Goal: Task Accomplishment & Management: Manage account settings

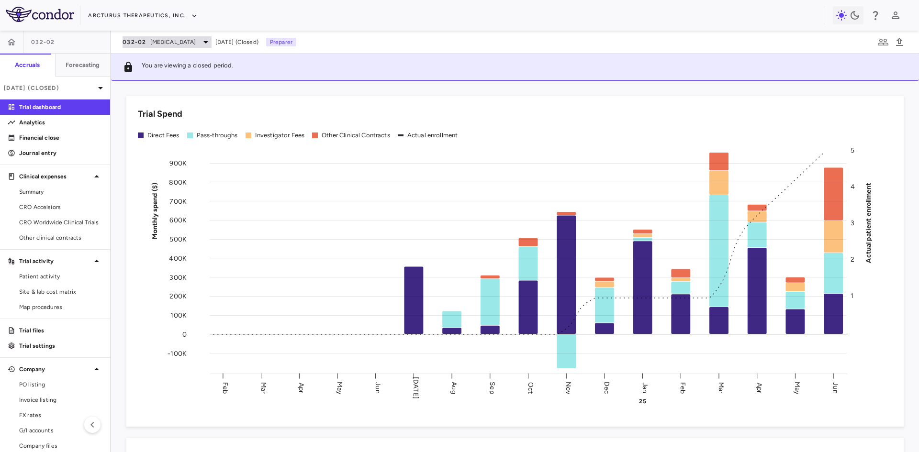
click at [171, 43] on span "[MEDICAL_DATA]" at bounding box center [173, 42] width 46 height 9
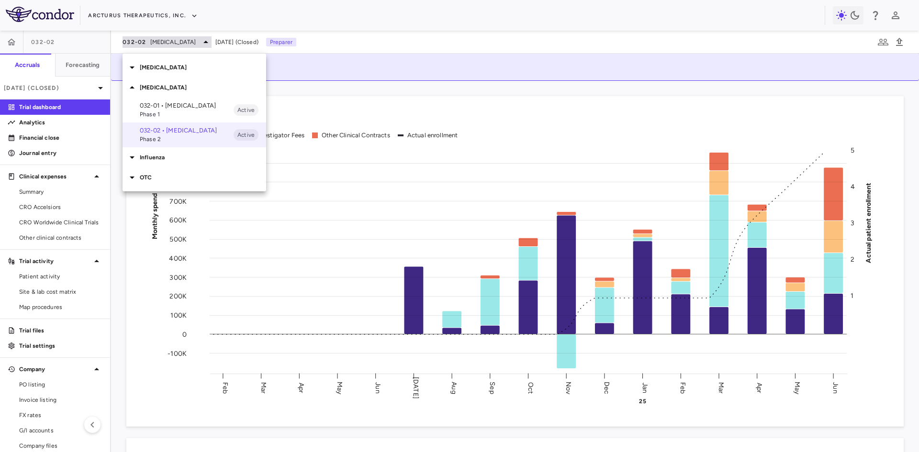
click at [171, 43] on div at bounding box center [459, 226] width 919 height 452
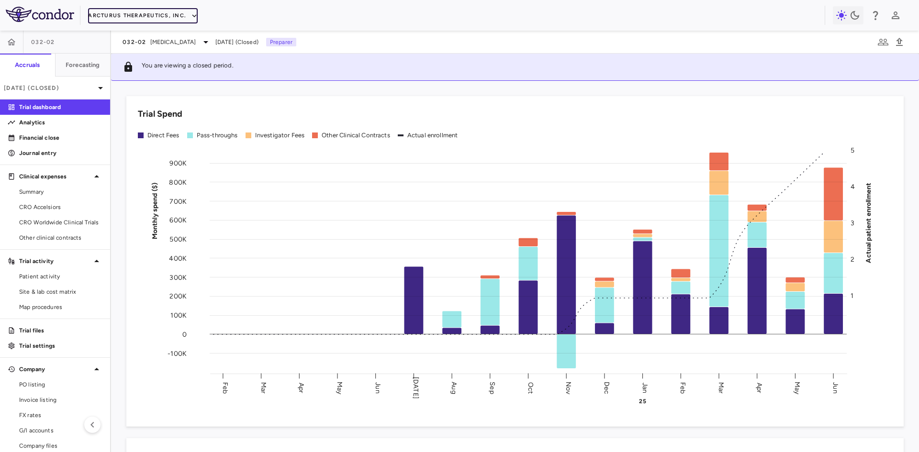
click at [145, 14] on button "Arcturus Therapeutics, Inc." at bounding box center [143, 15] width 110 height 15
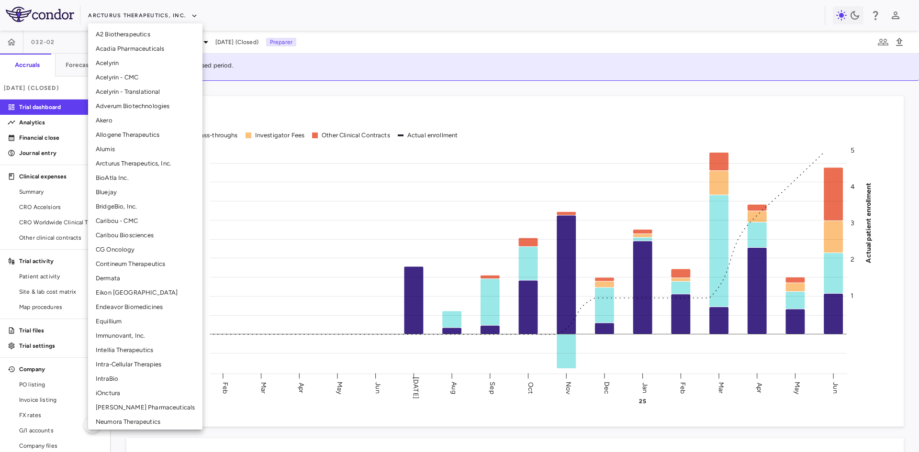
click at [140, 131] on li "Allogene Therapeutics" at bounding box center [145, 135] width 114 height 14
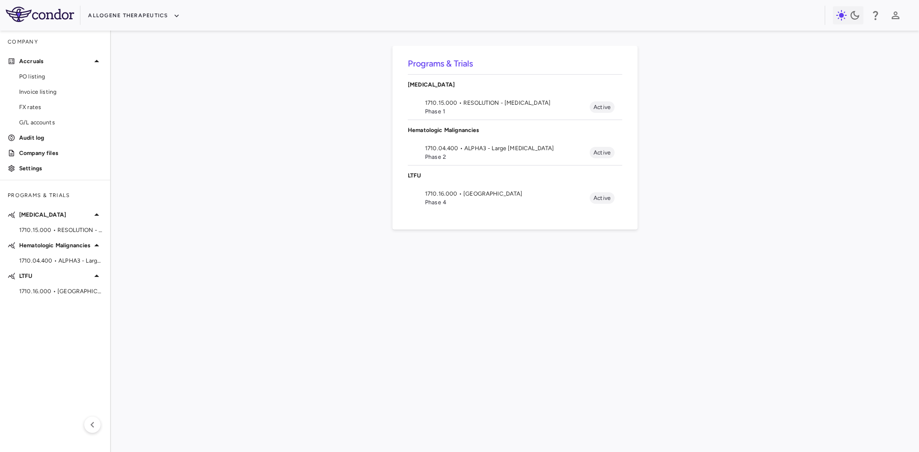
click at [537, 151] on span "1710.04.400 • ALPHA3 - Large B Cell Lymphoma" at bounding box center [507, 148] width 165 height 9
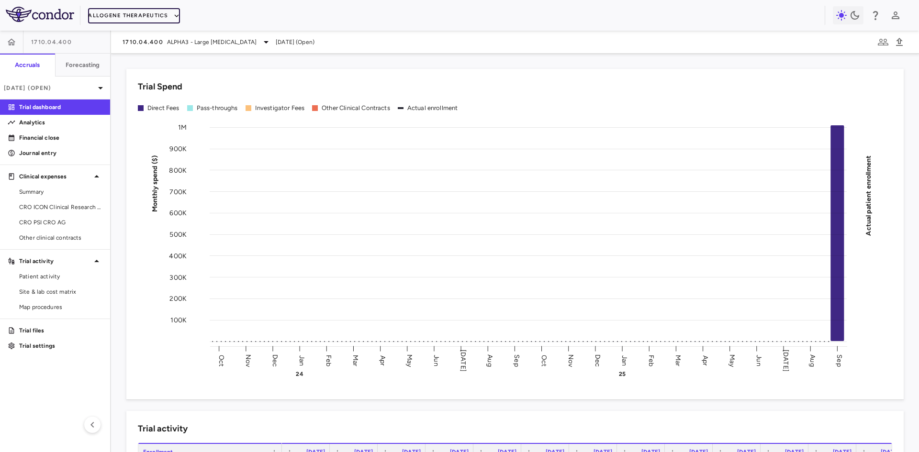
click at [144, 18] on button "Allogene Therapeutics" at bounding box center [133, 15] width 91 height 15
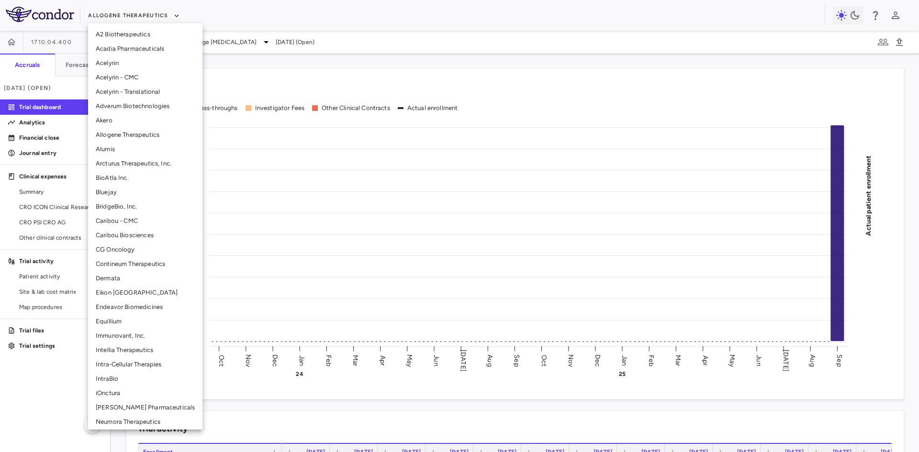
click at [132, 163] on li "Arcturus Therapeutics, Inc." at bounding box center [145, 164] width 114 height 14
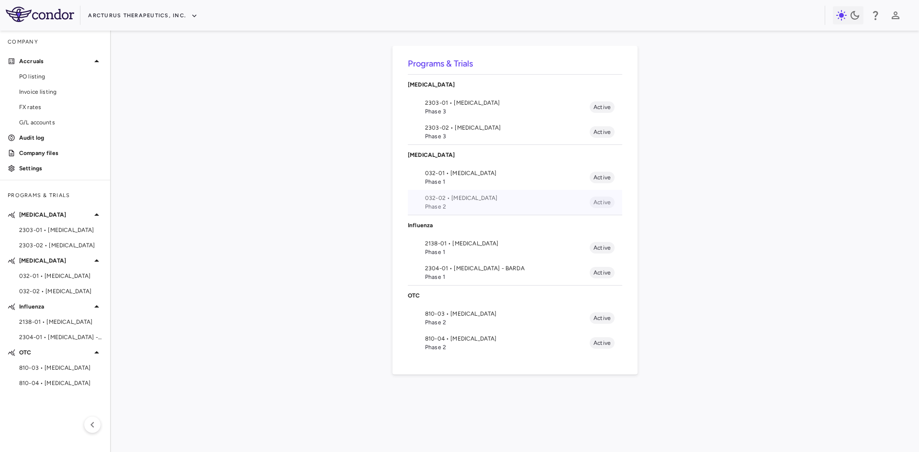
click at [448, 207] on span "Phase 2" at bounding box center [507, 207] width 165 height 9
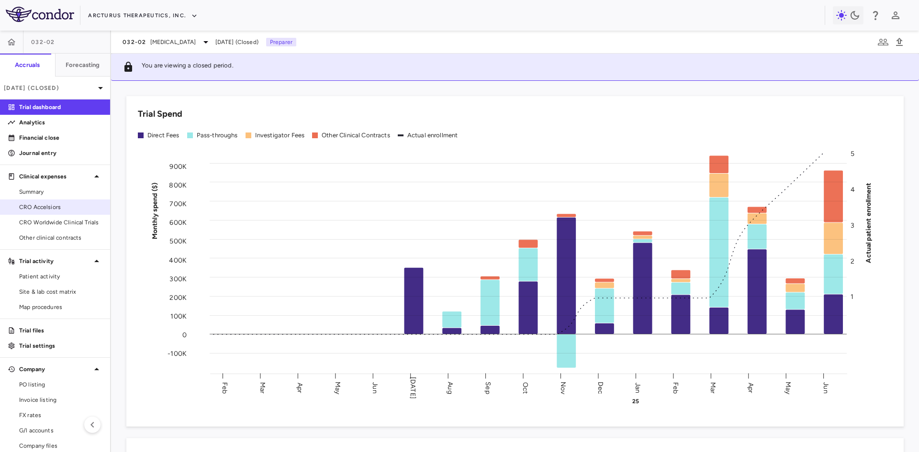
click at [56, 205] on span "CRO Accelsiors" at bounding box center [60, 207] width 83 height 9
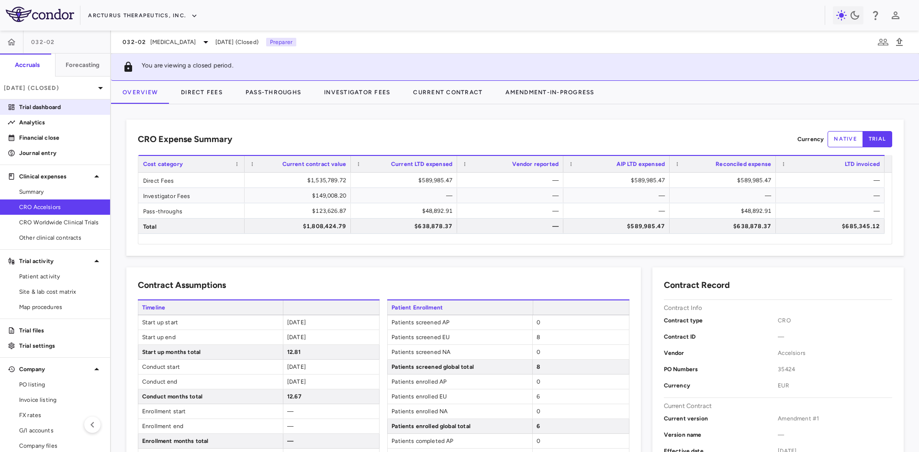
click at [55, 107] on p "Trial dashboard" at bounding box center [60, 107] width 83 height 9
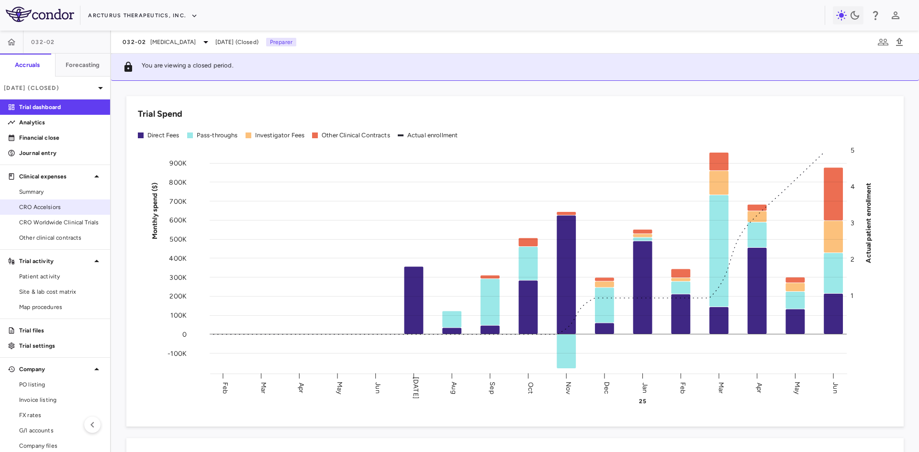
click at [48, 205] on span "CRO Accelsiors" at bounding box center [60, 207] width 83 height 9
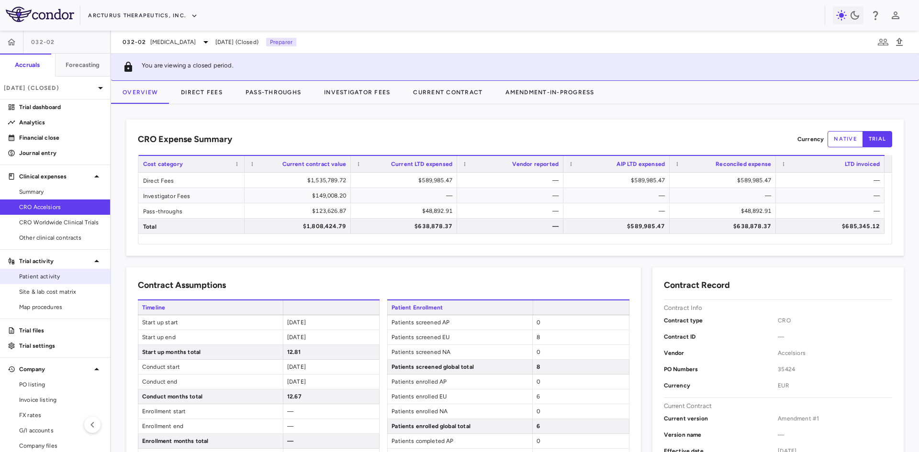
click at [59, 278] on span "Patient activity" at bounding box center [60, 276] width 83 height 9
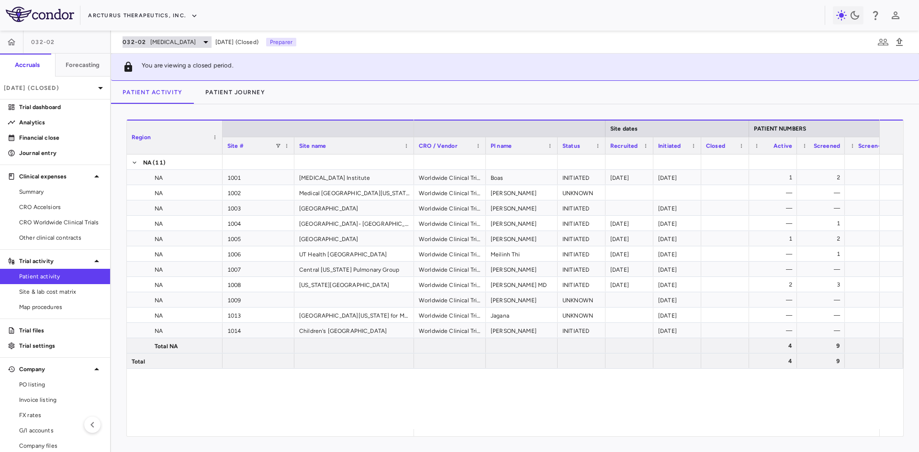
click at [148, 44] on div "032-02 Cystic Fibrosis" at bounding box center [167, 41] width 89 height 11
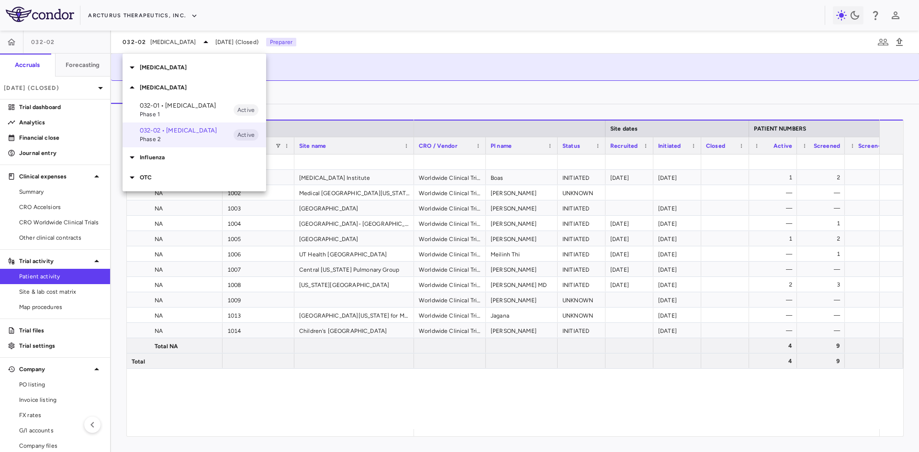
click at [41, 86] on div at bounding box center [459, 226] width 919 height 452
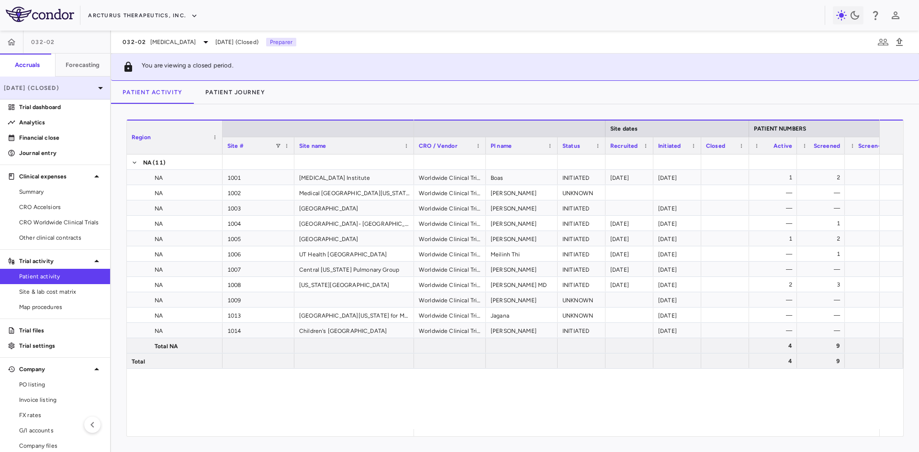
click at [54, 90] on p "Jun 2025 (Closed)" at bounding box center [49, 88] width 91 height 9
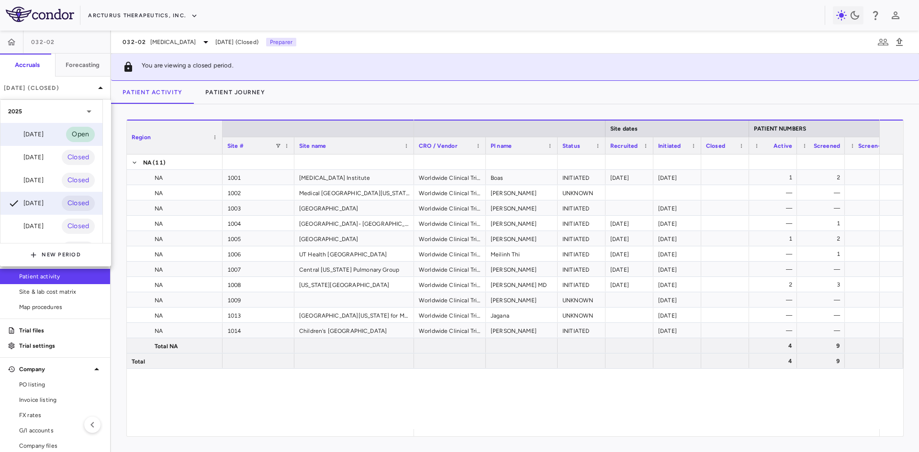
click at [44, 134] on div "[DATE]" at bounding box center [25, 134] width 35 height 11
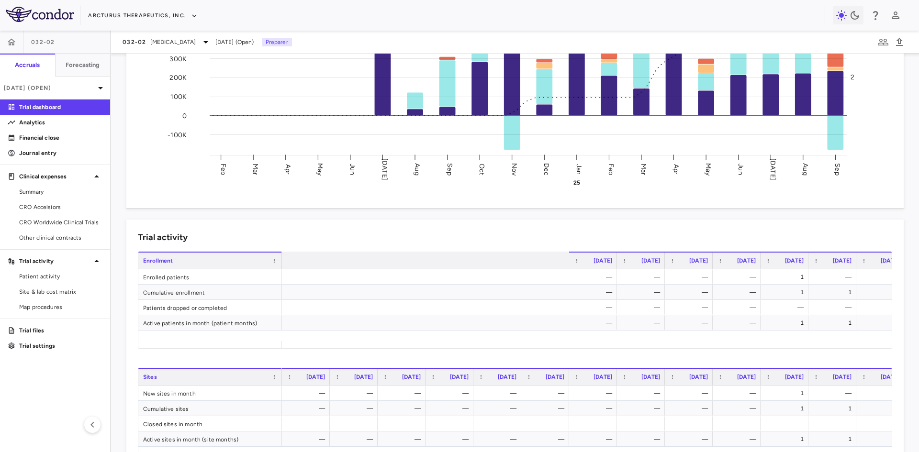
scroll to position [0, 403]
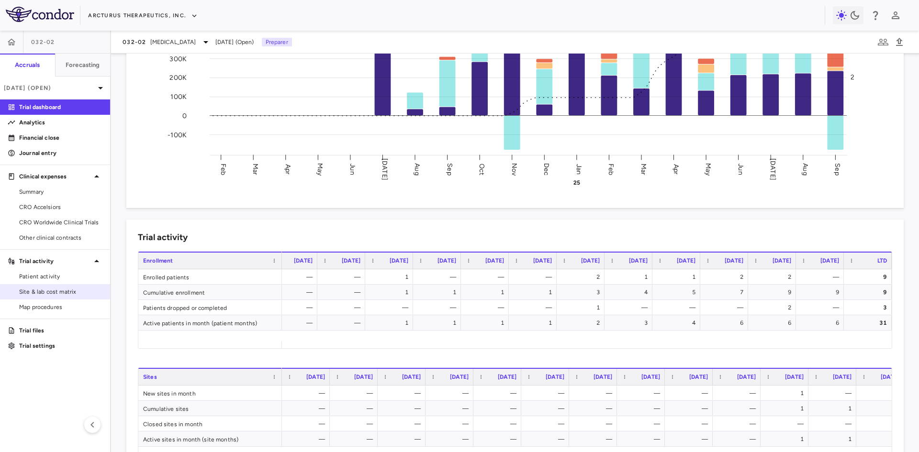
drag, startPoint x: 52, startPoint y: 294, endPoint x: 65, endPoint y: 292, distance: 13.0
click at [52, 294] on span "Site & lab cost matrix" at bounding box center [60, 292] width 83 height 9
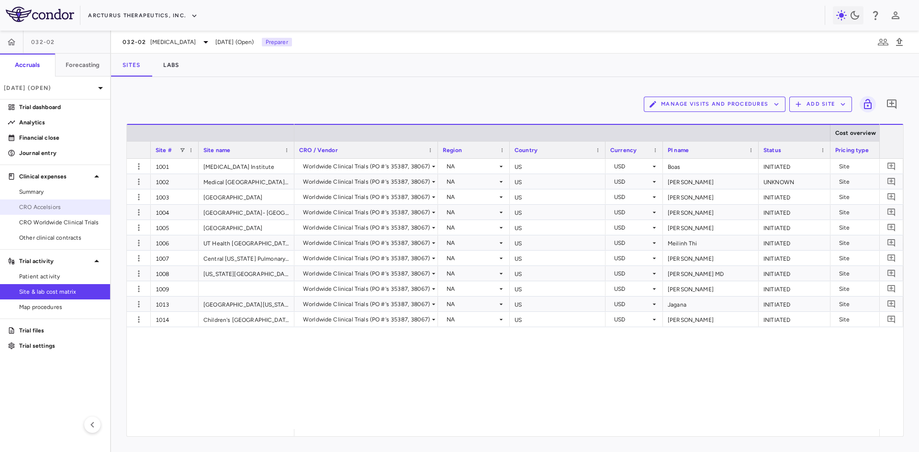
click at [58, 211] on span "CRO Accelsiors" at bounding box center [60, 207] width 83 height 9
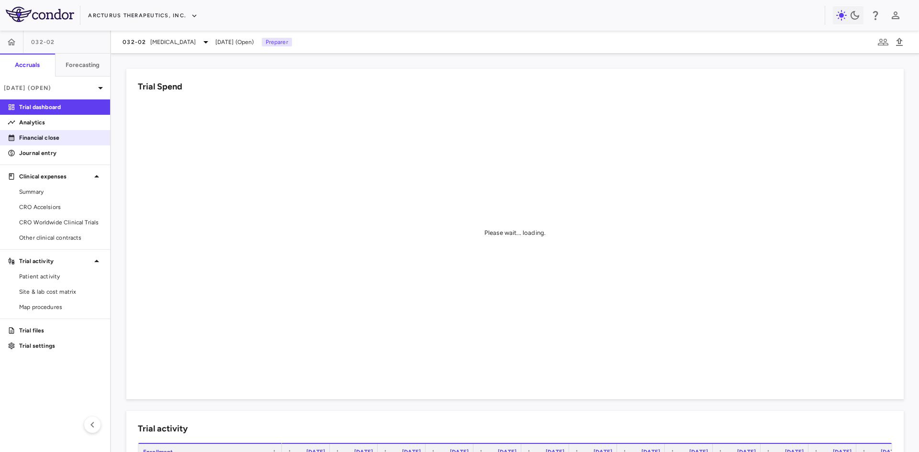
click at [51, 137] on p "Financial close" at bounding box center [60, 138] width 83 height 9
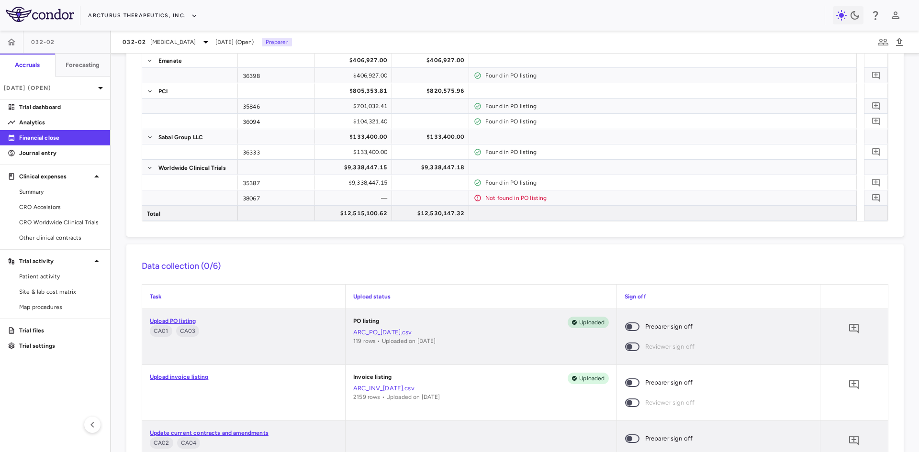
scroll to position [144, 0]
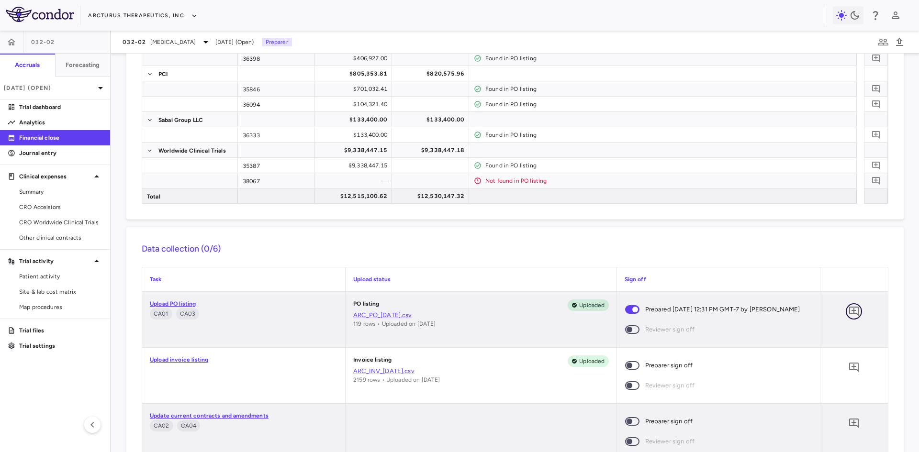
click at [848, 313] on icon "Add comment" at bounding box center [853, 311] width 11 height 11
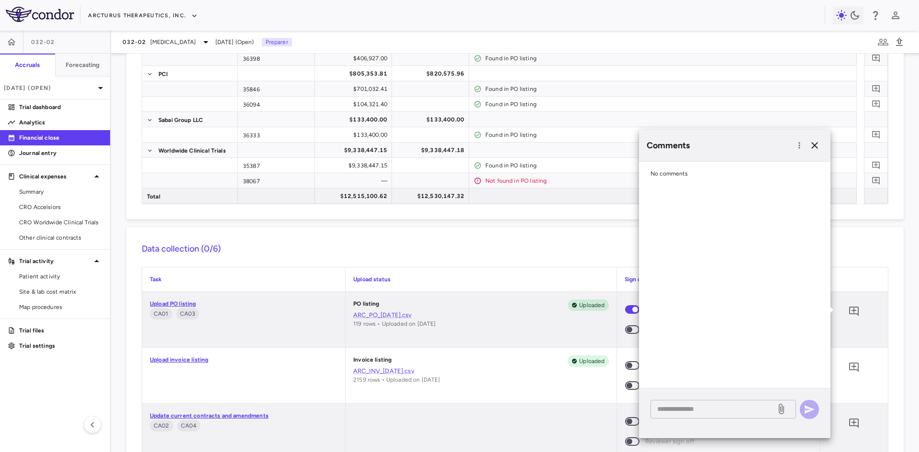
click at [689, 414] on textarea at bounding box center [713, 409] width 112 height 11
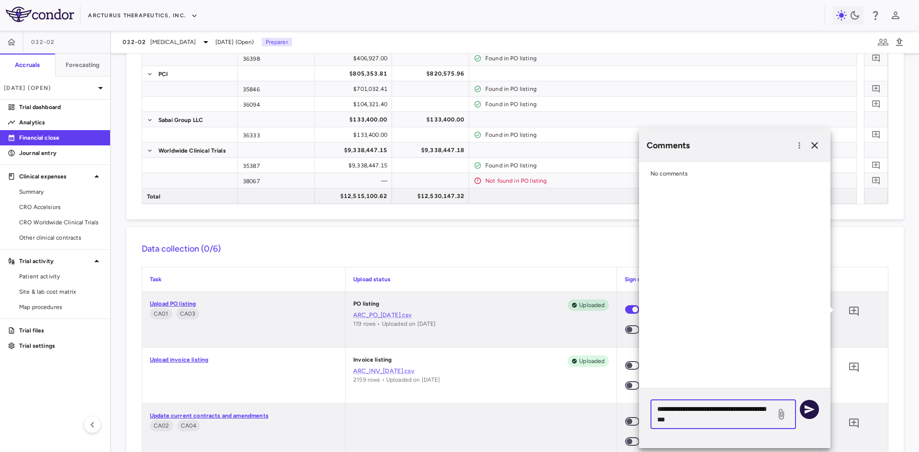
type textarea "**********"
click at [807, 406] on icon "button" at bounding box center [809, 409] width 11 height 11
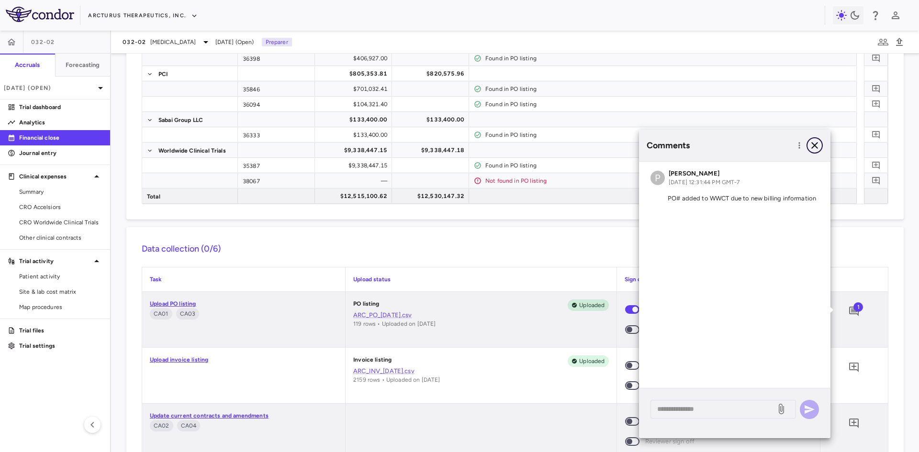
click at [814, 145] on icon "button" at bounding box center [815, 145] width 7 height 7
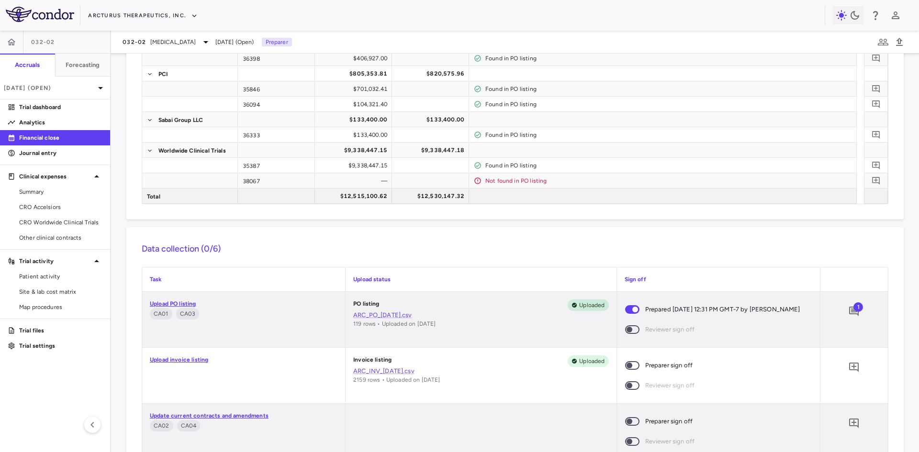
click at [627, 369] on span at bounding box center [632, 365] width 14 height 9
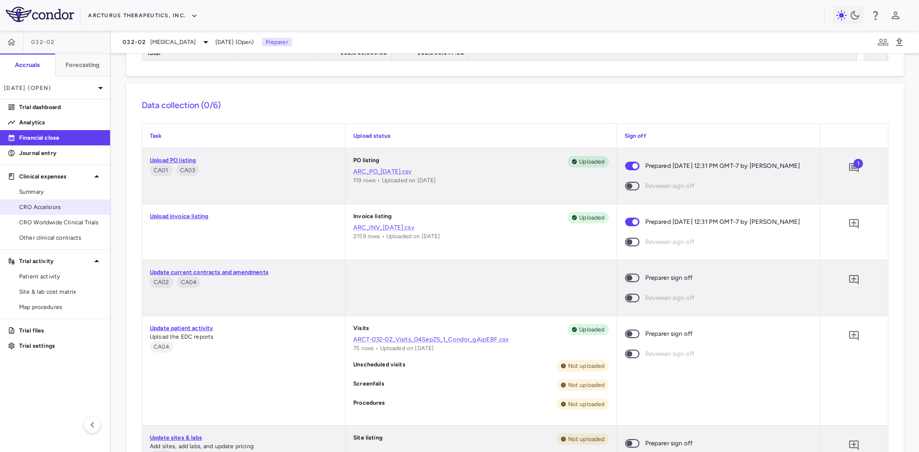
click at [56, 208] on span "CRO Accelsiors" at bounding box center [60, 207] width 83 height 9
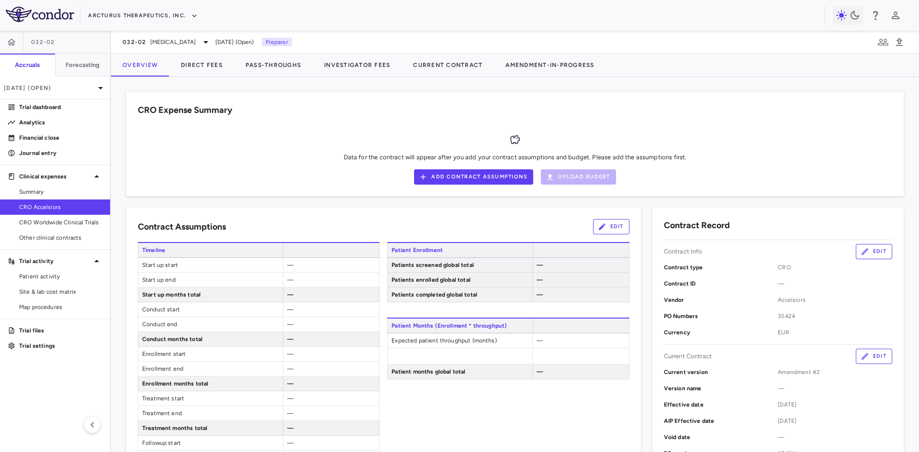
scroll to position [556, 0]
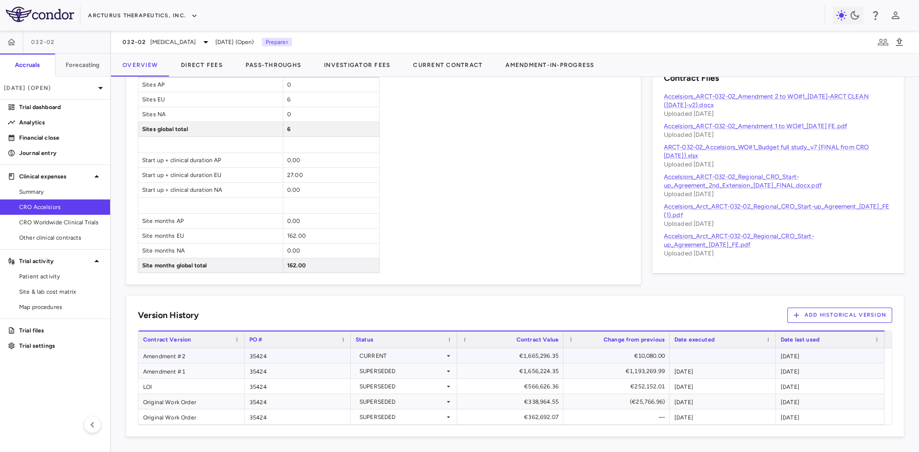
click at [200, 356] on div "Amendment #2" at bounding box center [191, 356] width 106 height 15
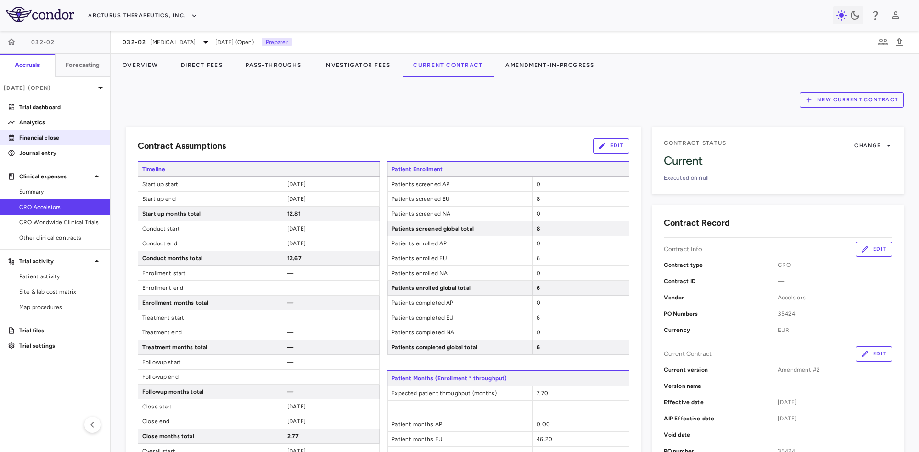
click at [55, 141] on p "Financial close" at bounding box center [60, 138] width 83 height 9
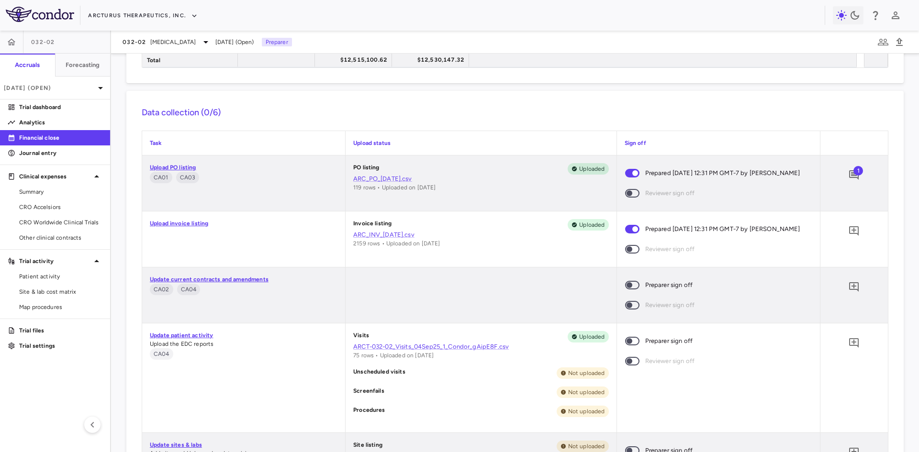
scroll to position [287, 0]
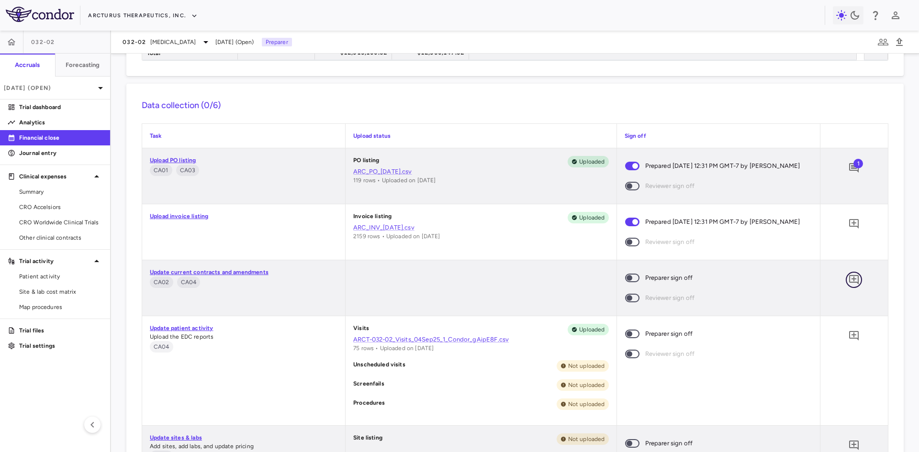
click at [849, 279] on icon "Add comment" at bounding box center [854, 280] width 10 height 10
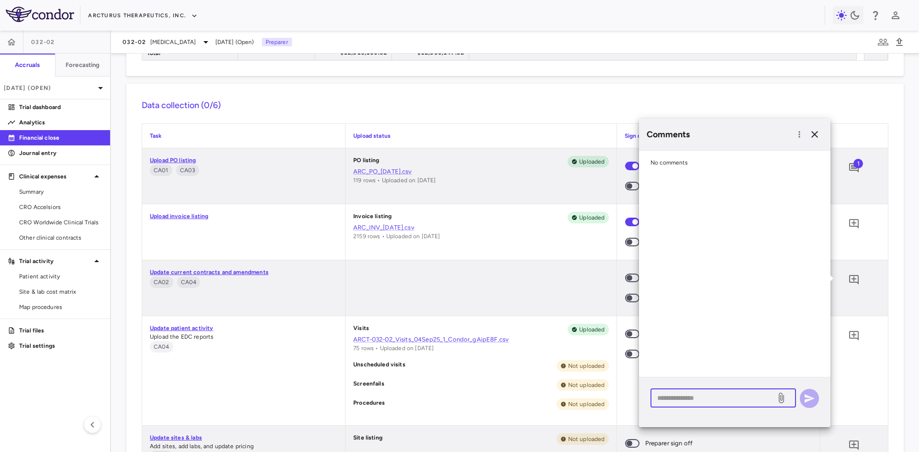
click at [697, 394] on textarea at bounding box center [713, 398] width 112 height 11
click at [661, 401] on textarea "**********" at bounding box center [713, 398] width 112 height 11
type textarea "**********"
click at [810, 396] on icon "button" at bounding box center [809, 398] width 11 height 11
click at [814, 135] on icon "button" at bounding box center [814, 134] width 11 height 11
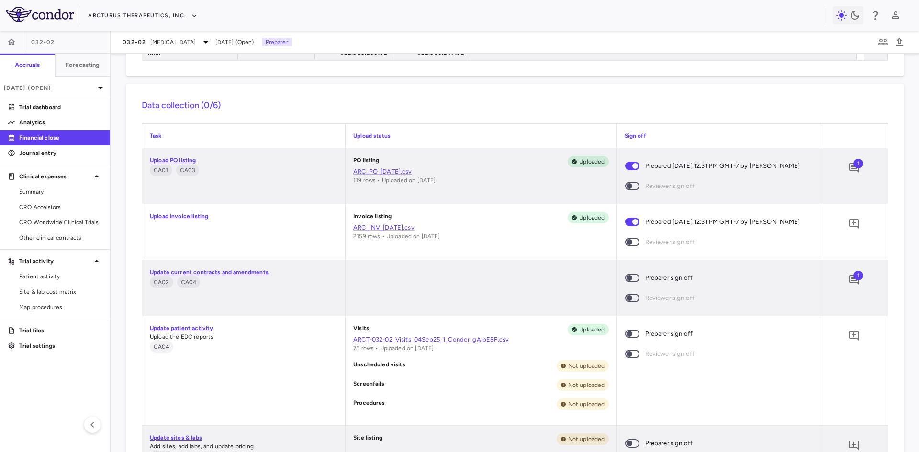
click at [632, 281] on span at bounding box center [633, 278] width 26 height 20
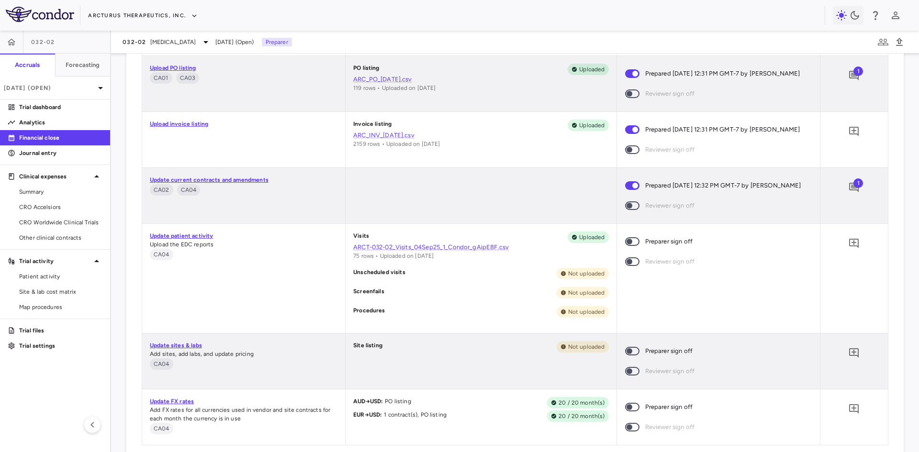
scroll to position [383, 0]
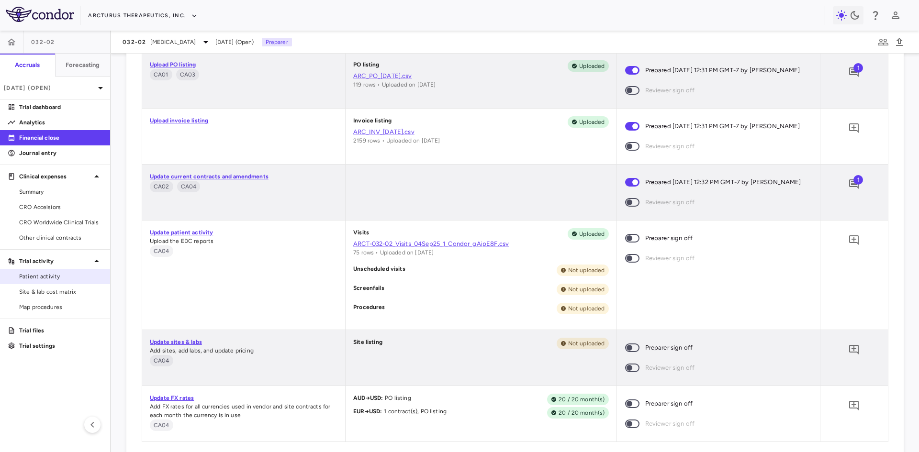
click at [46, 281] on span "Patient activity" at bounding box center [60, 276] width 83 height 9
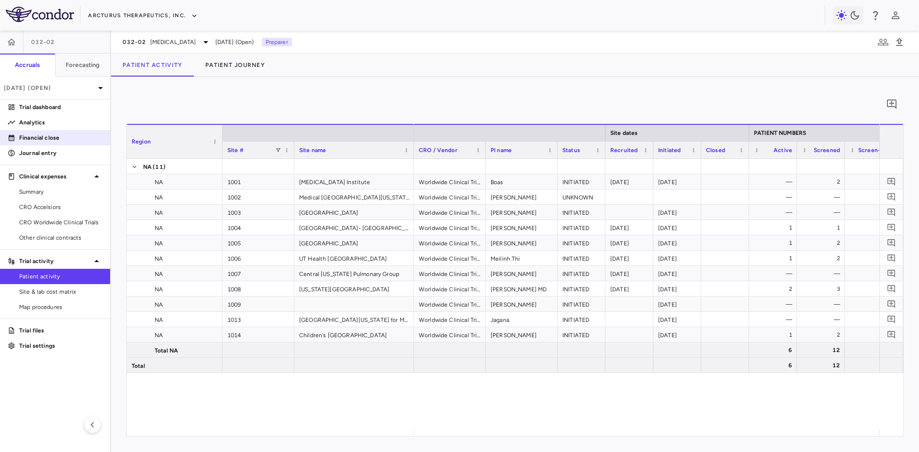
click at [48, 144] on link "Financial close" at bounding box center [55, 138] width 110 height 14
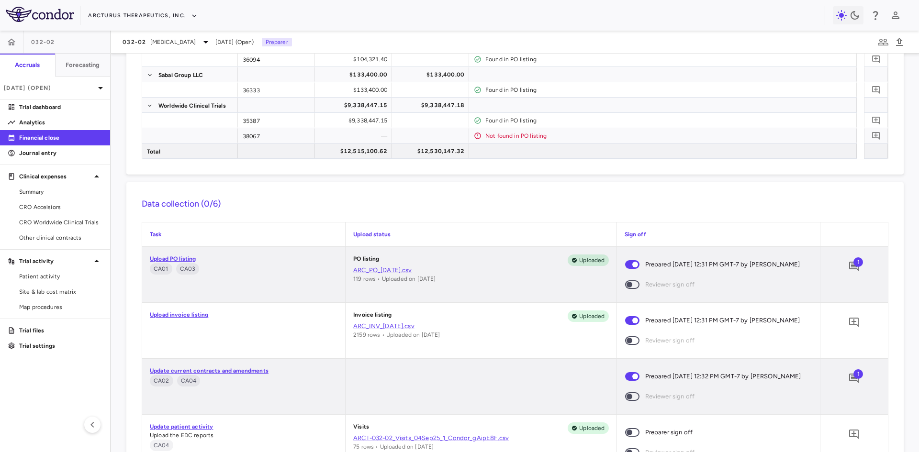
scroll to position [335, 0]
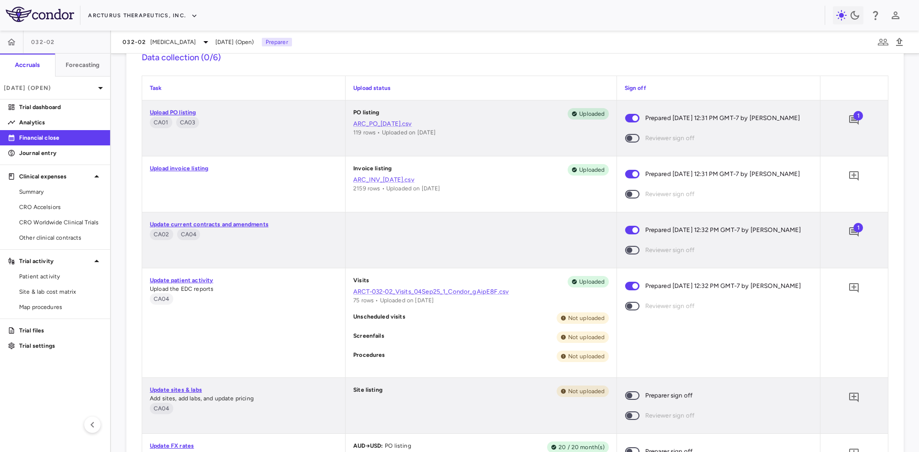
click at [856, 284] on div "0" at bounding box center [854, 288] width 24 height 24
click at [850, 288] on icon "Add comment" at bounding box center [853, 287] width 11 height 11
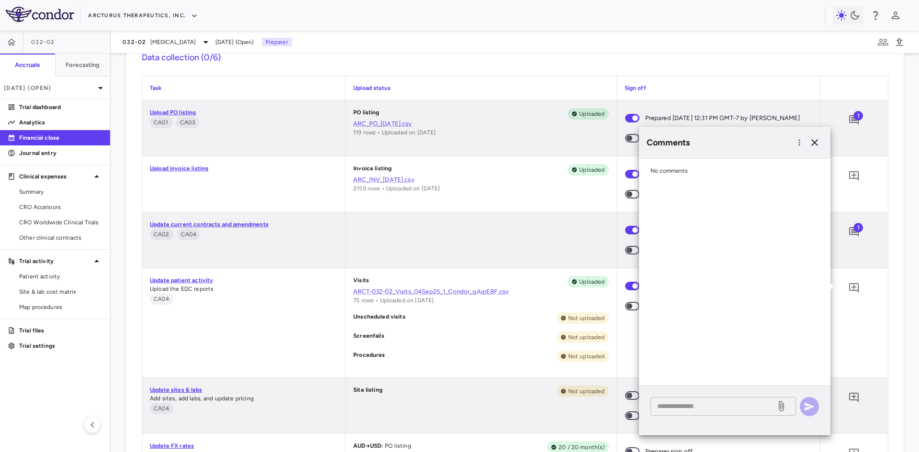
click at [699, 410] on textarea at bounding box center [713, 406] width 112 height 11
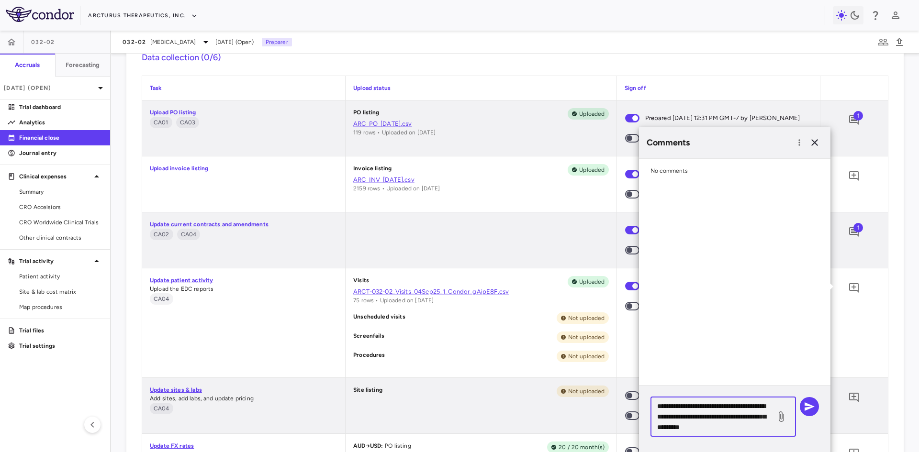
type textarea "**********"
click at [818, 407] on button "button" at bounding box center [809, 406] width 19 height 19
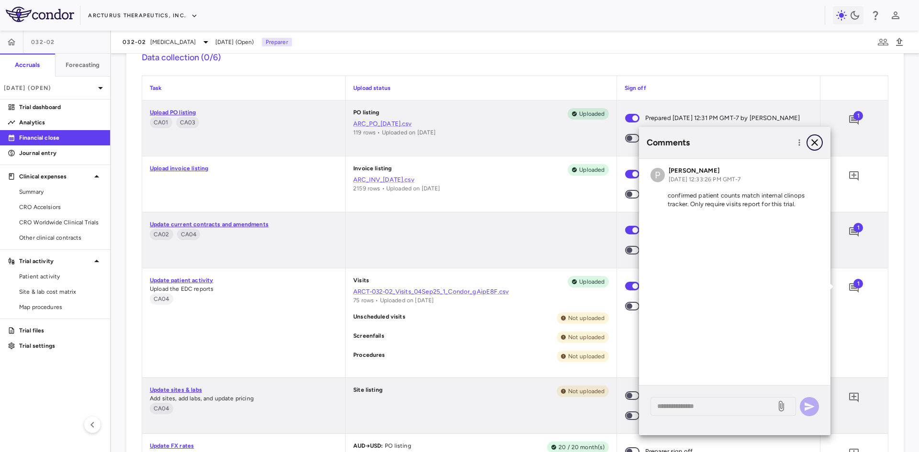
click at [815, 145] on icon "button" at bounding box center [814, 142] width 11 height 11
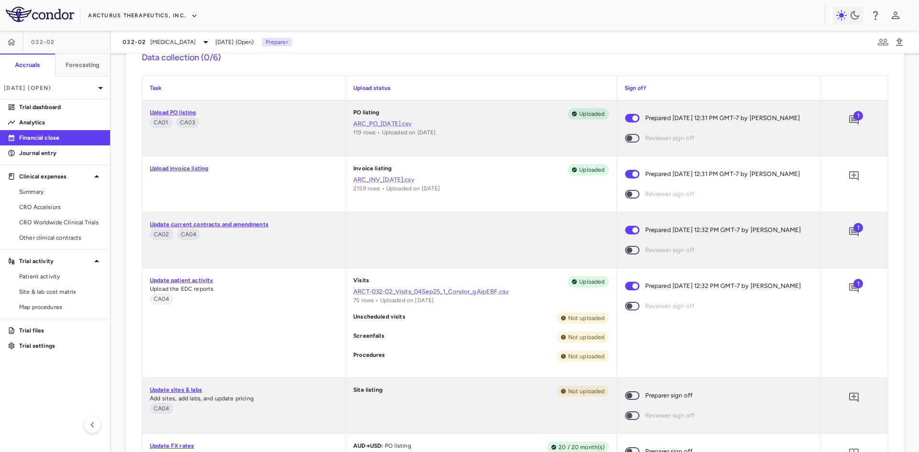
scroll to position [431, 0]
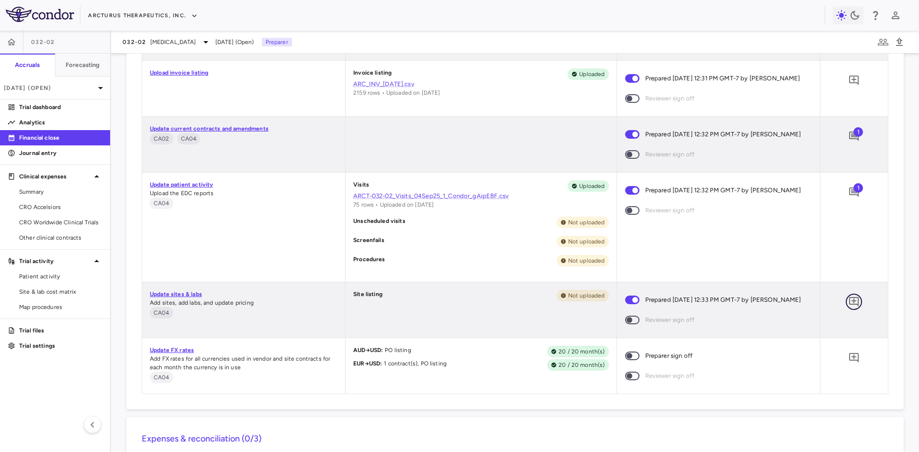
click at [849, 301] on icon "Add comment" at bounding box center [854, 302] width 10 height 10
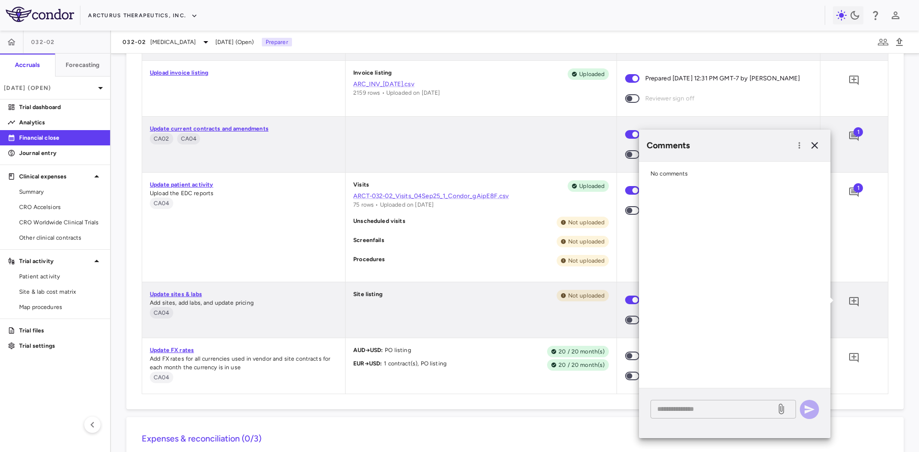
click at [709, 412] on textarea at bounding box center [713, 409] width 112 height 11
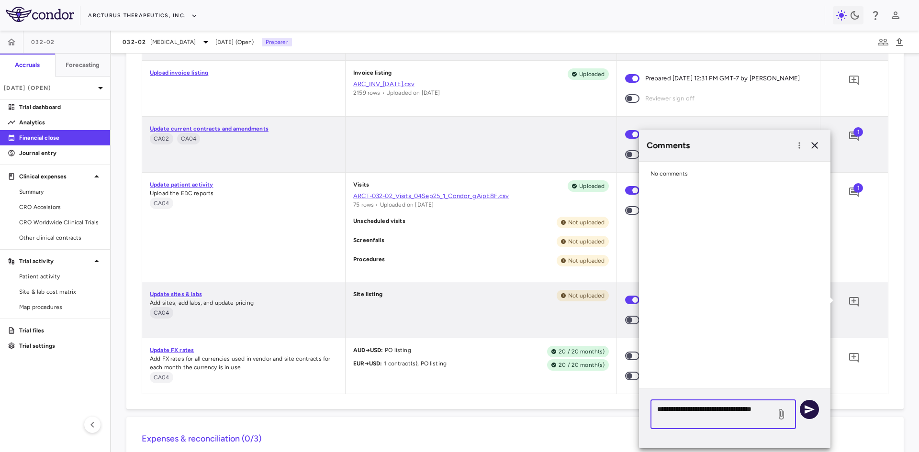
type textarea "**********"
click at [809, 410] on icon "button" at bounding box center [810, 410] width 10 height 9
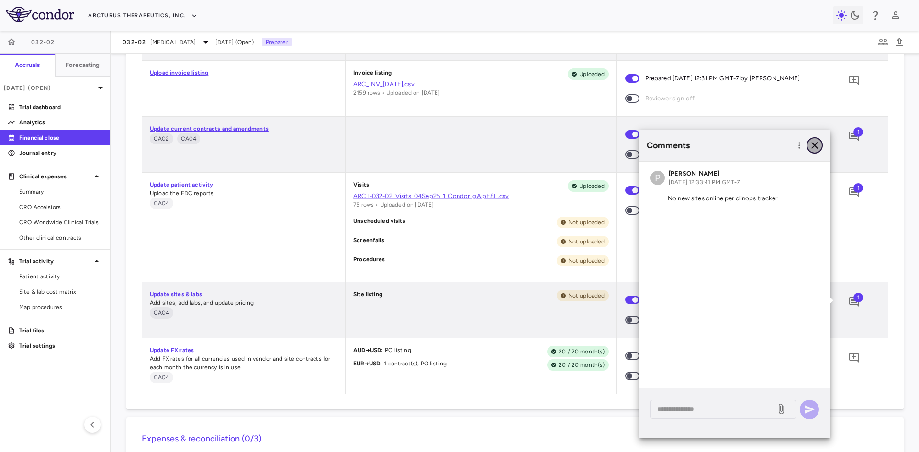
click at [818, 150] on icon "button" at bounding box center [814, 145] width 11 height 11
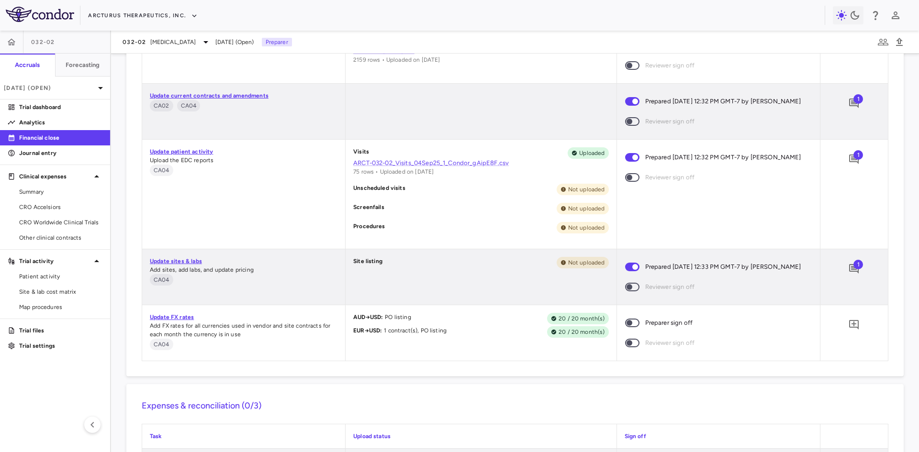
scroll to position [527, 0]
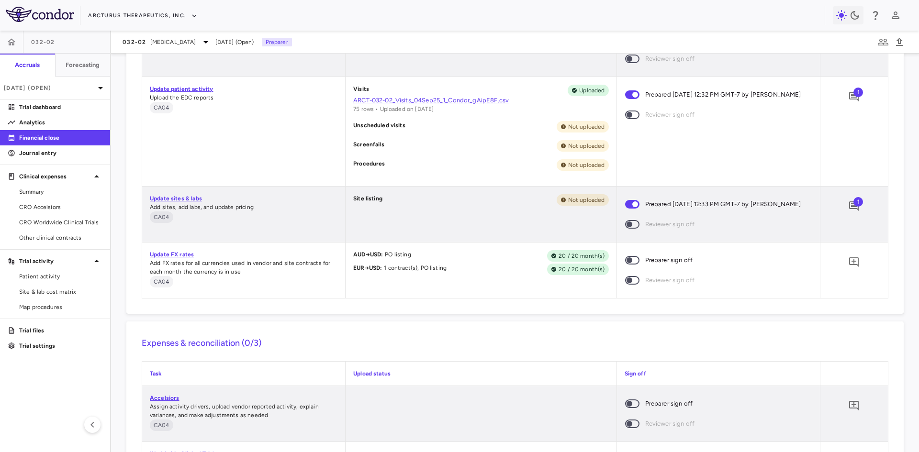
click at [634, 258] on span at bounding box center [632, 260] width 14 height 9
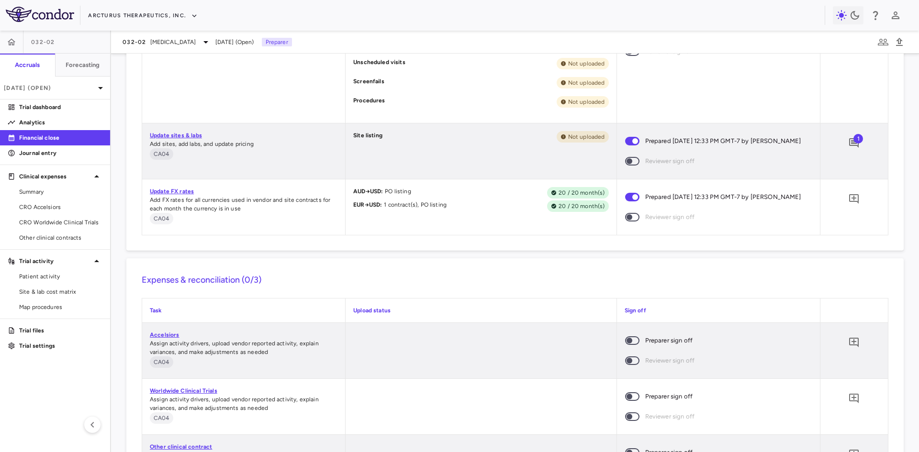
scroll to position [718, 0]
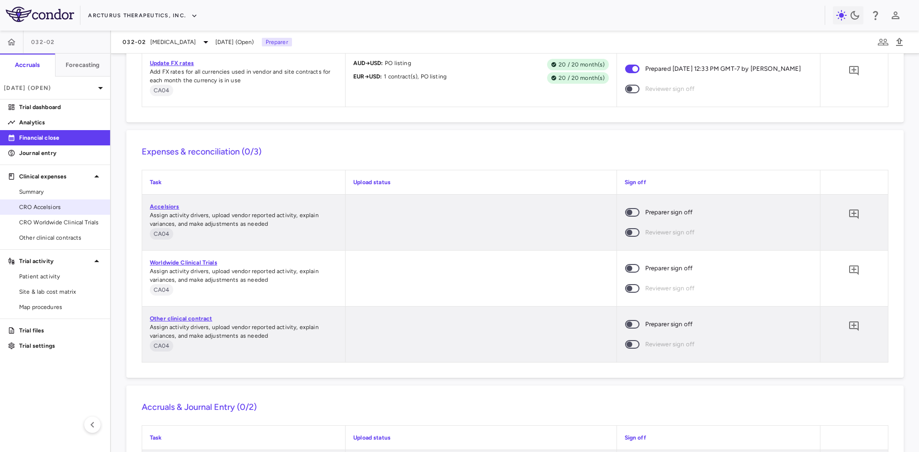
click at [61, 210] on span "CRO Accelsiors" at bounding box center [60, 207] width 83 height 9
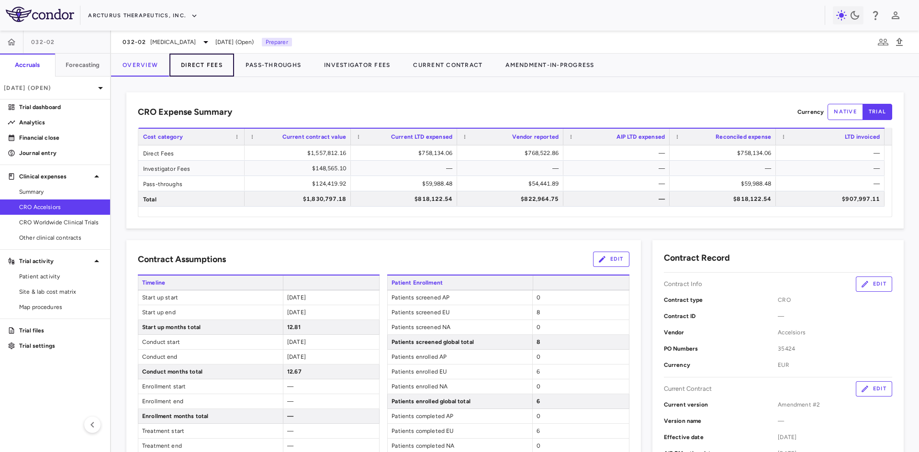
click at [199, 68] on button "Direct Fees" at bounding box center [201, 65] width 65 height 23
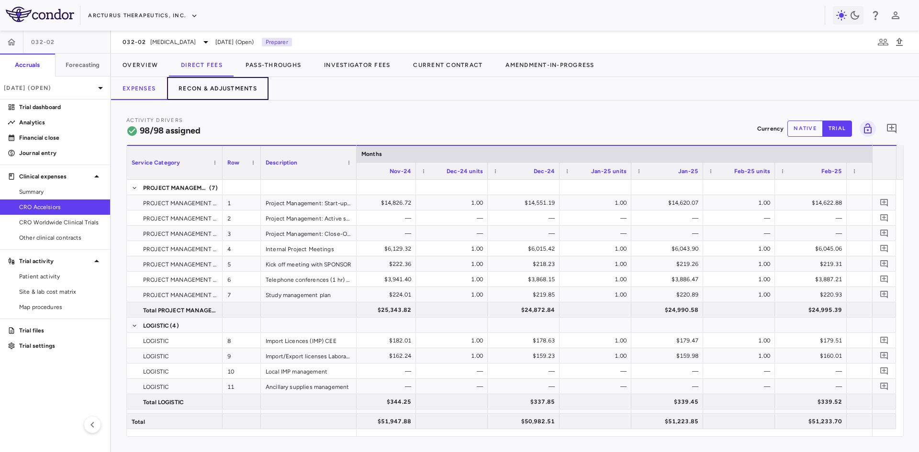
click at [196, 88] on button "Recon & Adjustments" at bounding box center [218, 88] width 102 height 23
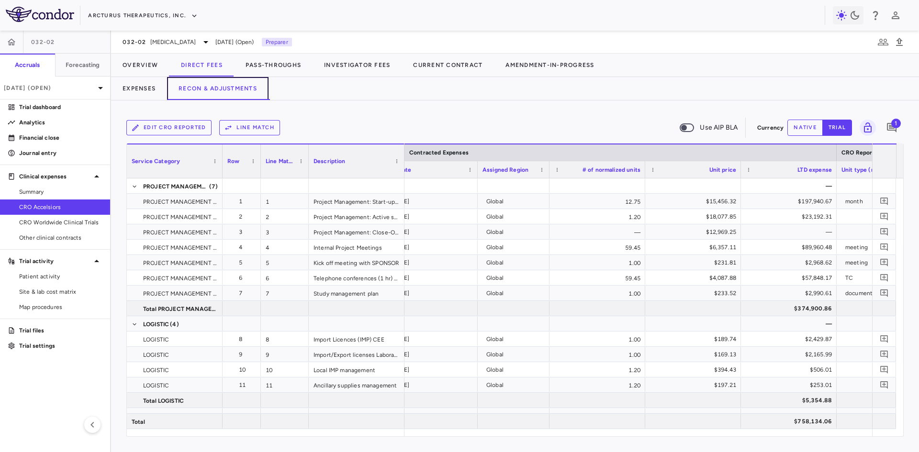
scroll to position [0, 1005]
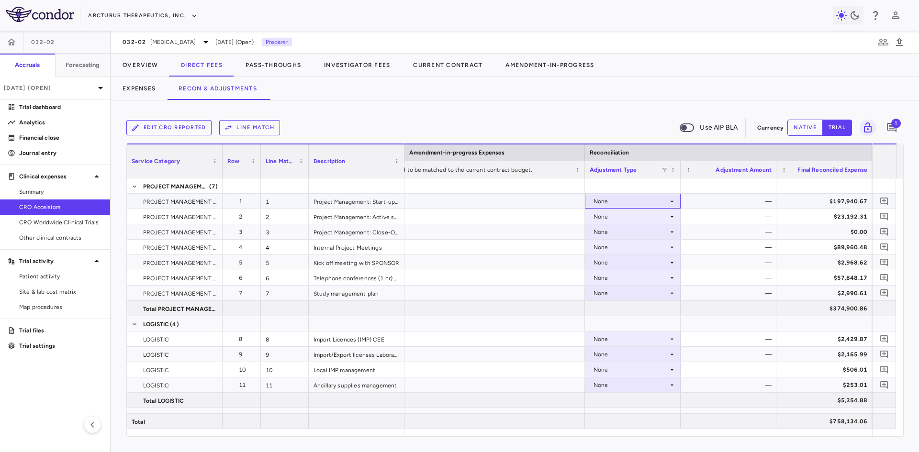
click at [669, 203] on icon at bounding box center [672, 202] width 8 height 8
click at [639, 234] on div "CRO Reported" at bounding box center [627, 234] width 45 height 9
click at [149, 65] on button "Overview" at bounding box center [140, 65] width 58 height 23
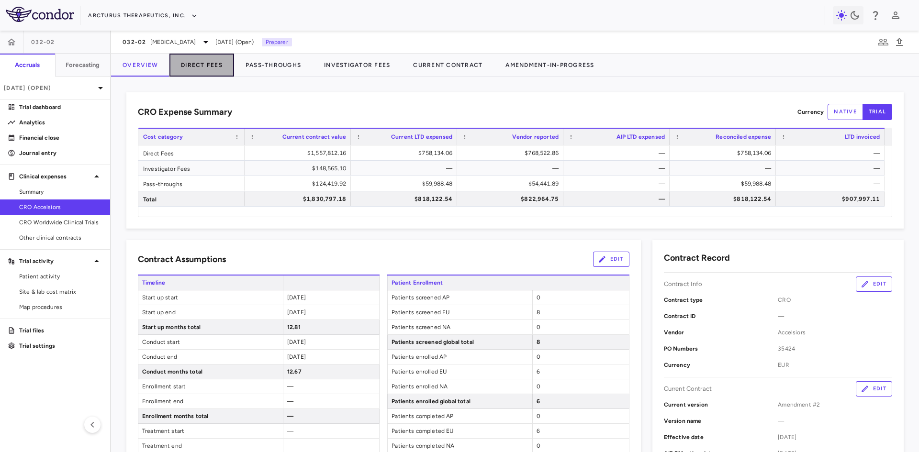
click at [204, 65] on button "Direct Fees" at bounding box center [201, 65] width 65 height 23
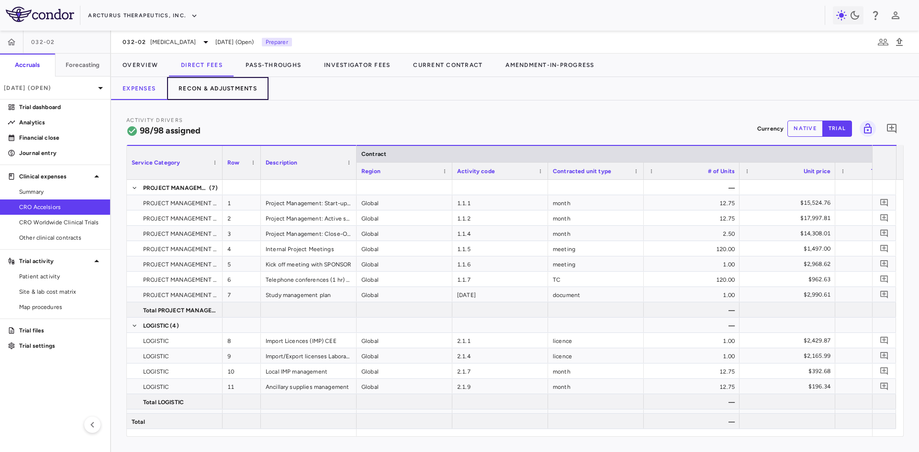
click at [227, 85] on button "Recon & Adjustments" at bounding box center [218, 88] width 102 height 23
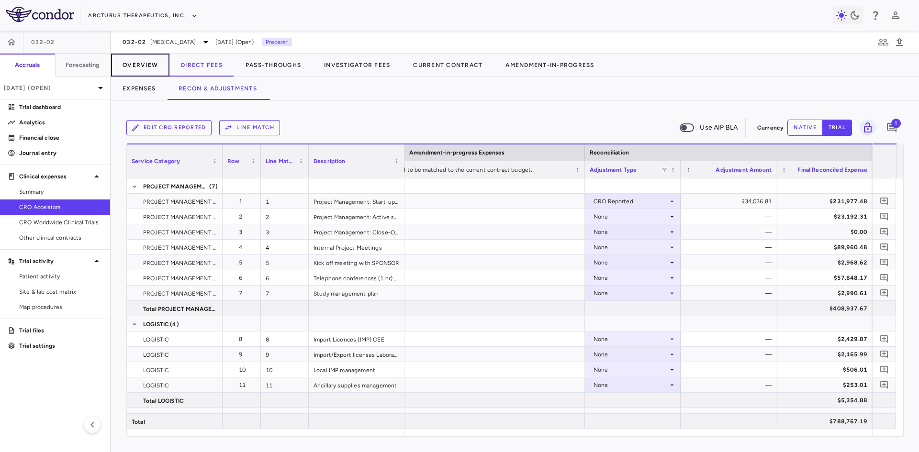
click at [144, 71] on button "Overview" at bounding box center [140, 65] width 58 height 23
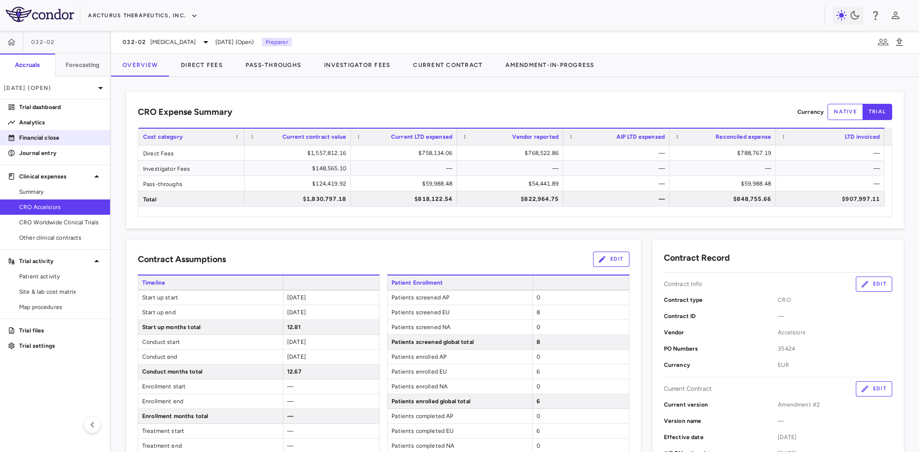
drag, startPoint x: 44, startPoint y: 135, endPoint x: 62, endPoint y: 140, distance: 18.7
click at [44, 135] on p "Financial close" at bounding box center [60, 138] width 83 height 9
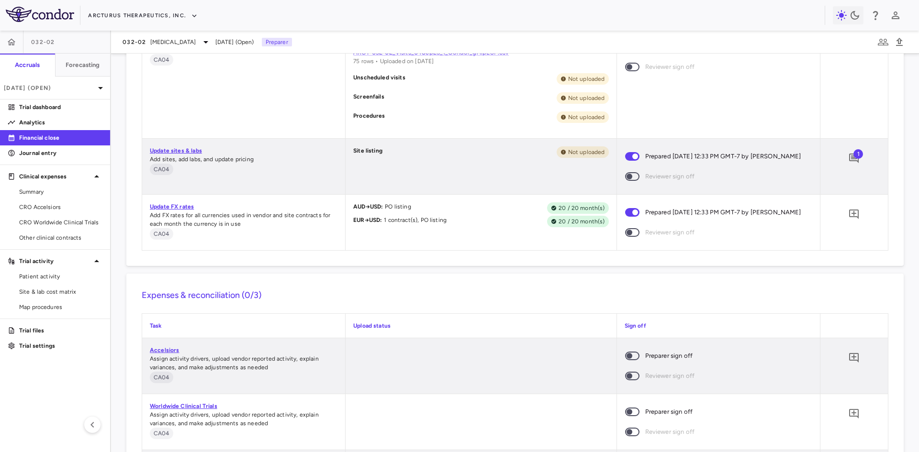
scroll to position [702, 0]
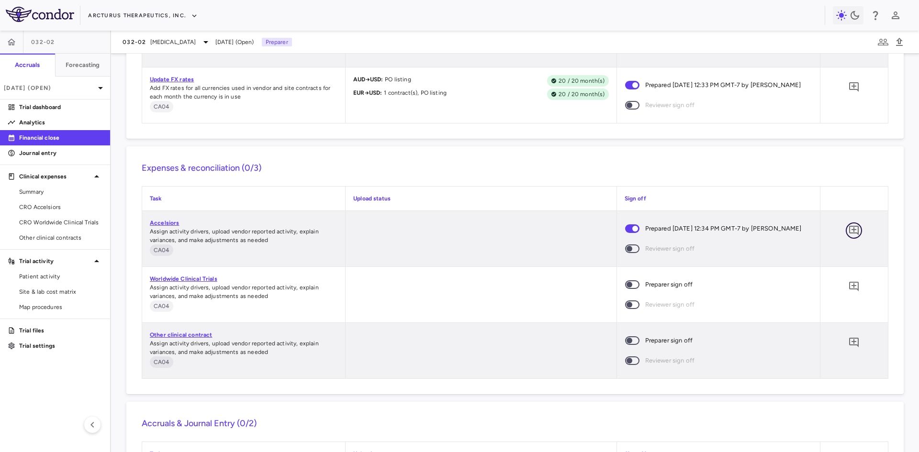
click at [850, 232] on icon "Add comment" at bounding box center [853, 230] width 11 height 11
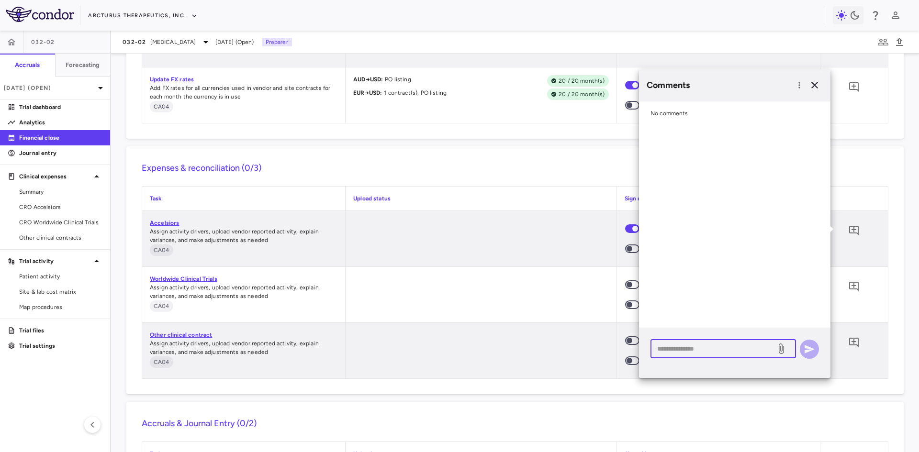
click at [698, 349] on textarea at bounding box center [713, 349] width 112 height 11
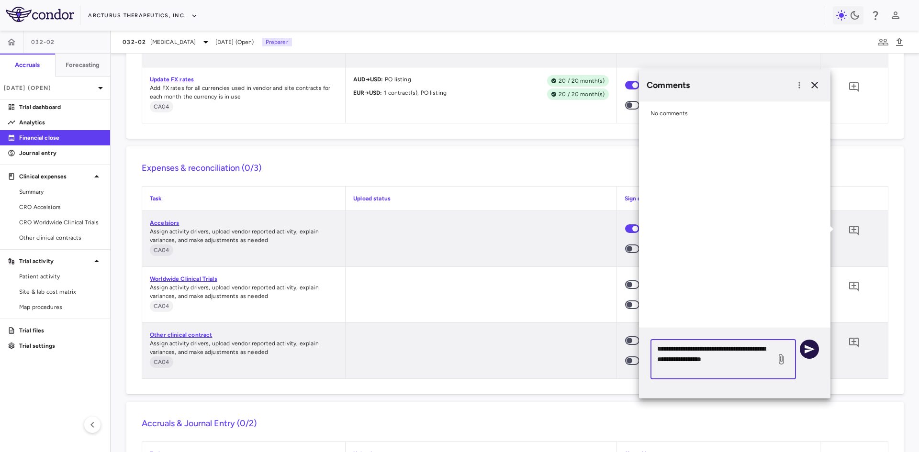
type textarea "**********"
click at [803, 350] on button "button" at bounding box center [809, 349] width 19 height 19
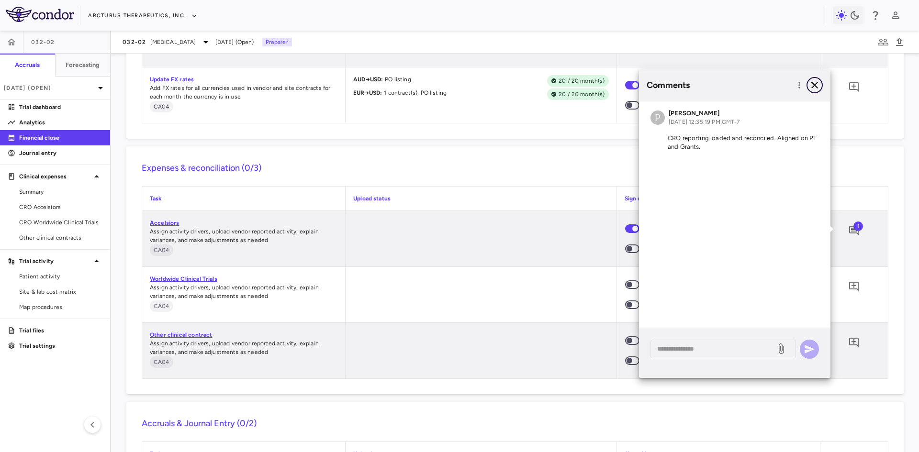
click at [815, 87] on icon "button" at bounding box center [814, 84] width 11 height 11
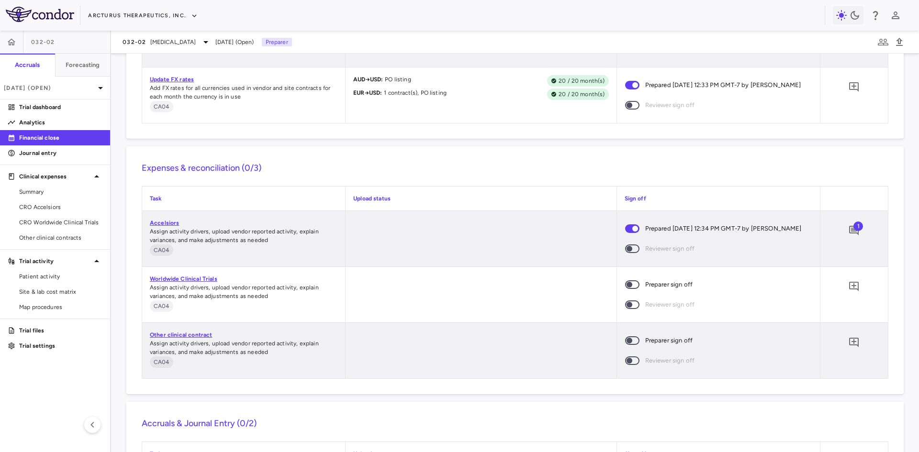
click at [193, 278] on link "Worldwide Clinical Trials" at bounding box center [184, 279] width 68 height 7
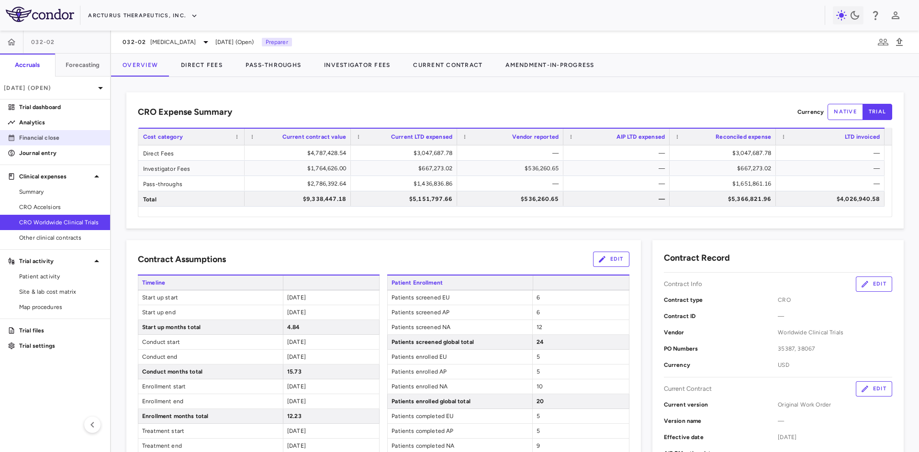
click at [53, 138] on p "Financial close" at bounding box center [60, 138] width 83 height 9
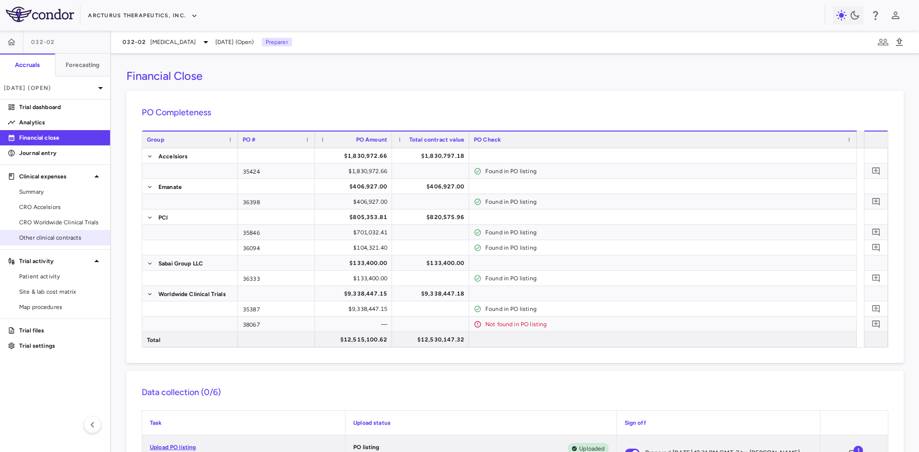
click at [63, 240] on span "Other clinical contracts" at bounding box center [60, 238] width 83 height 9
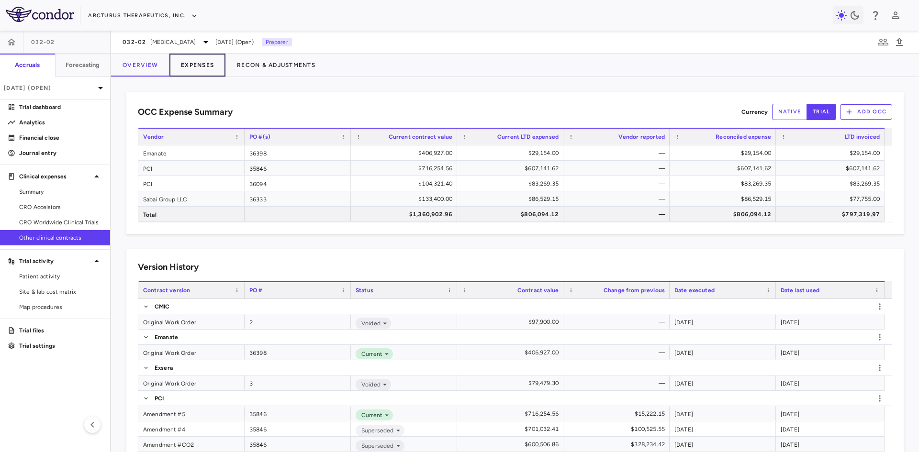
click at [190, 57] on button "Expenses" at bounding box center [197, 65] width 56 height 23
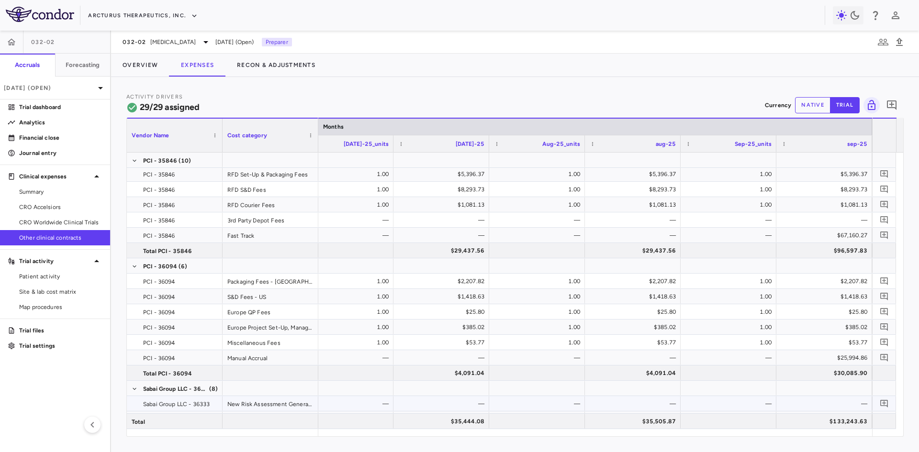
scroll to position [305, 0]
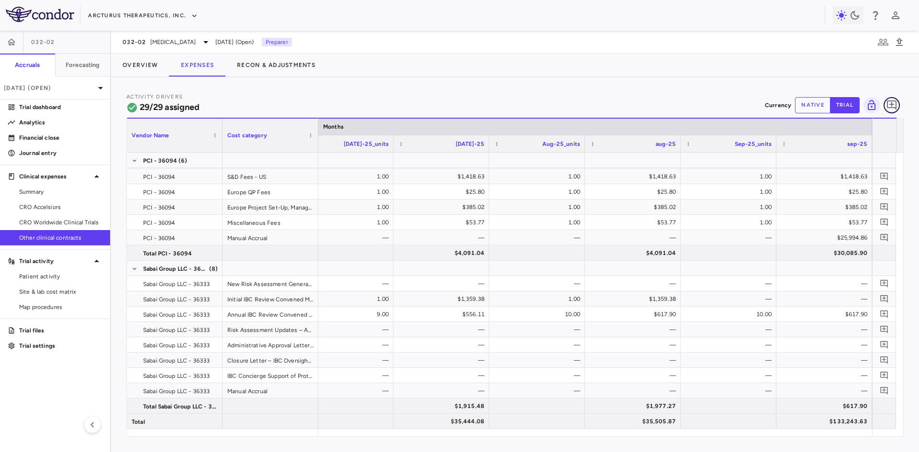
click at [885, 107] on button "button" at bounding box center [892, 105] width 16 height 16
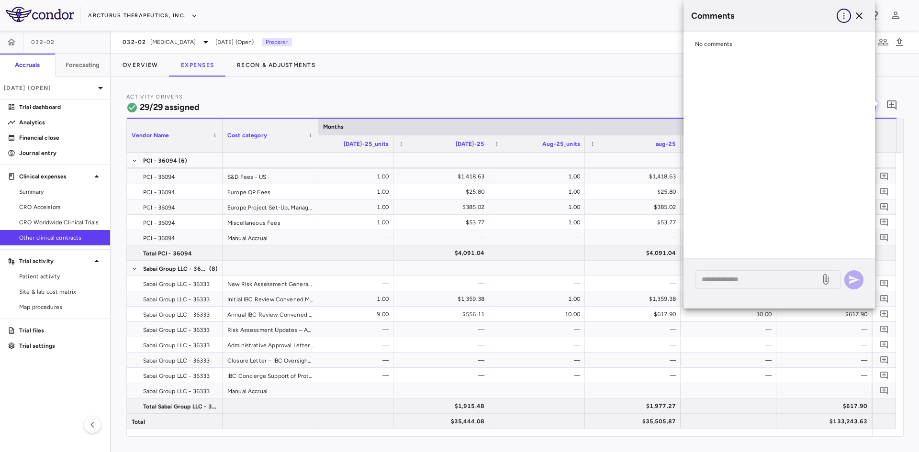
click at [842, 9] on button "button" at bounding box center [844, 16] width 14 height 14
click at [785, 34] on div "Show prior period comments" at bounding box center [795, 35] width 113 height 17
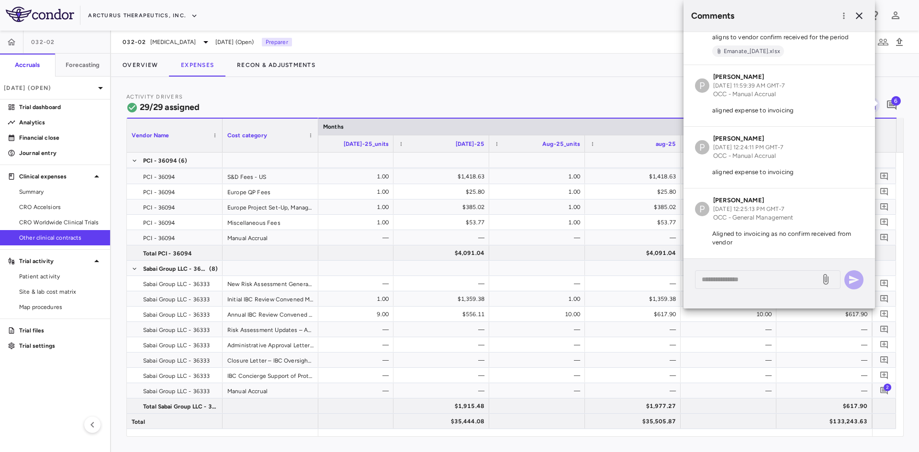
click at [795, 225] on div "P Patrick Vogt Jul 16, 2025, 12:25:13 PM GMT-7 OCC - General Management Aligned…" at bounding box center [780, 224] width 192 height 70
click at [884, 387] on span "2" at bounding box center [888, 388] width 8 height 8
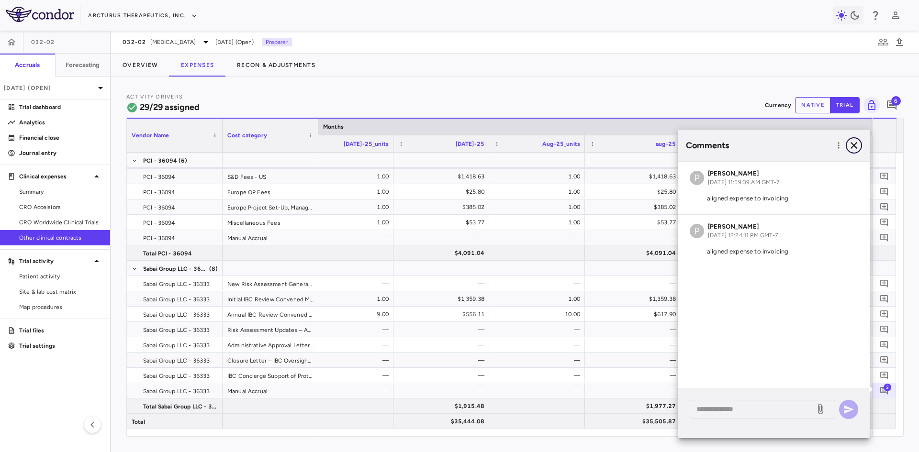
click at [855, 144] on icon "button" at bounding box center [853, 145] width 11 height 11
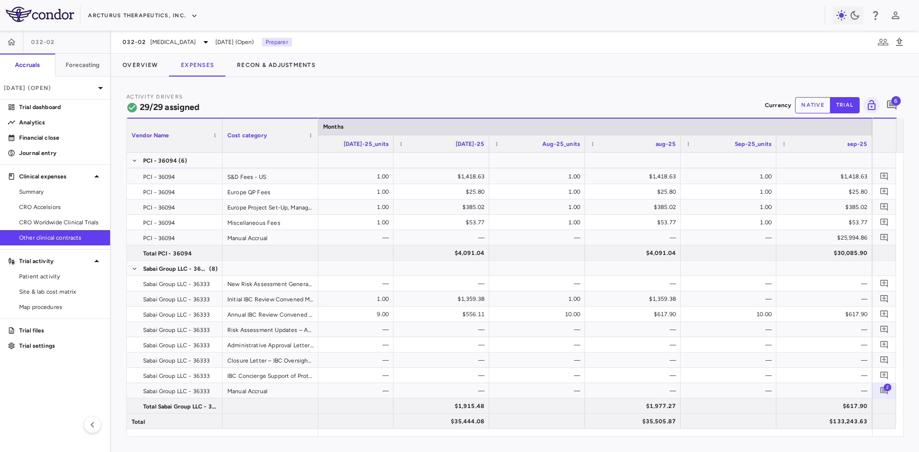
click at [39, 235] on span "Other clinical contracts" at bounding box center [60, 238] width 83 height 9
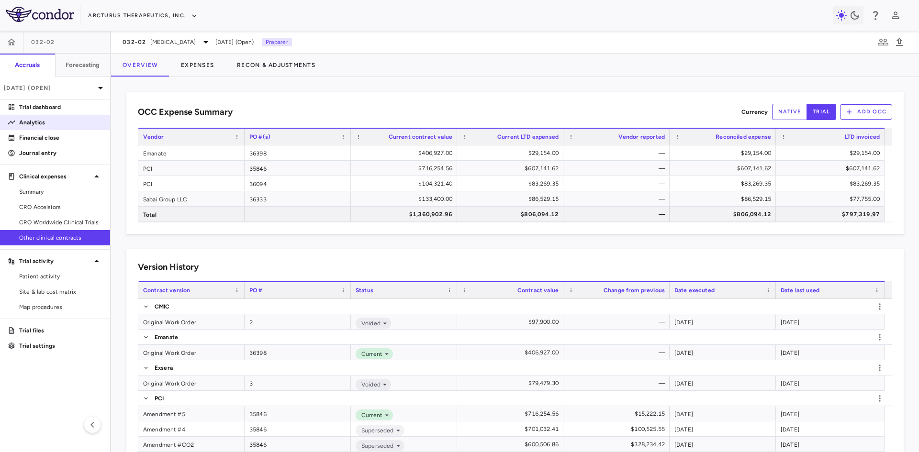
click at [39, 121] on p "Analytics" at bounding box center [60, 122] width 83 height 9
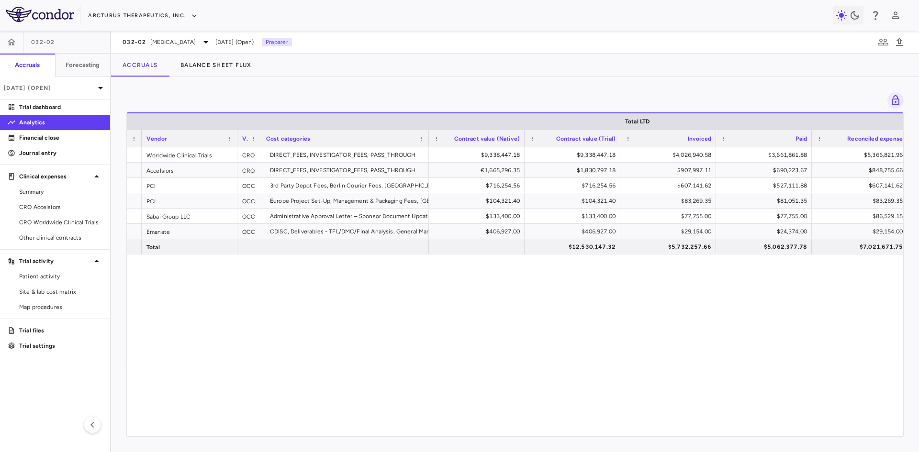
scroll to position [0, 151]
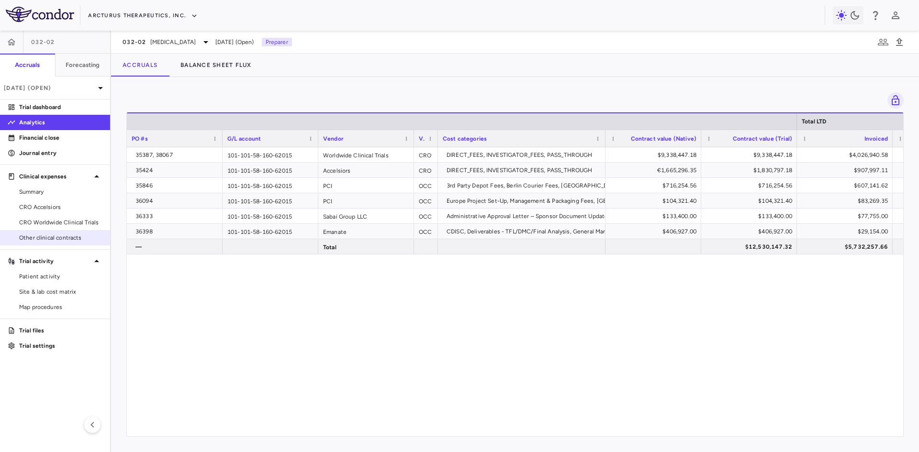
click at [54, 237] on span "Other clinical contracts" at bounding box center [60, 238] width 83 height 9
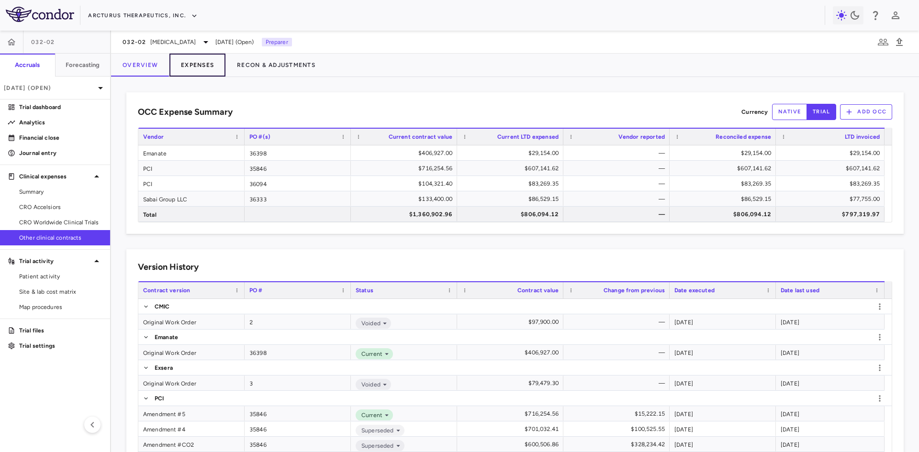
click at [197, 70] on button "Expenses" at bounding box center [197, 65] width 56 height 23
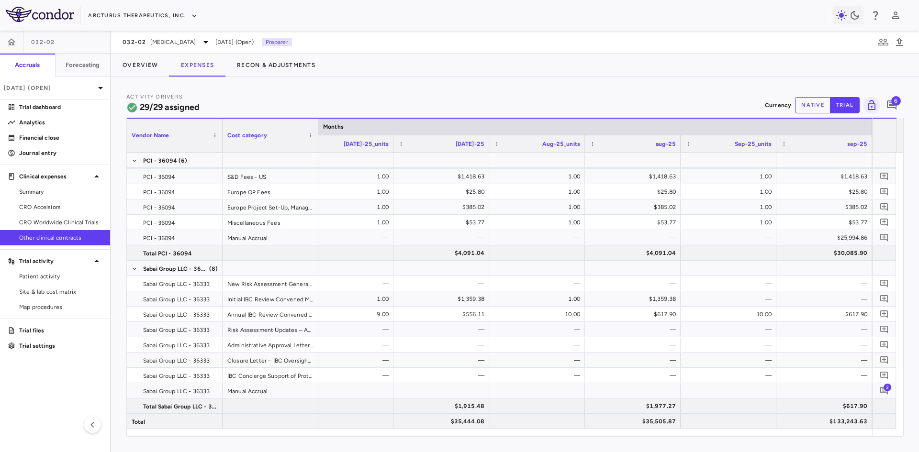
click at [818, 105] on button "native" at bounding box center [812, 105] width 35 height 16
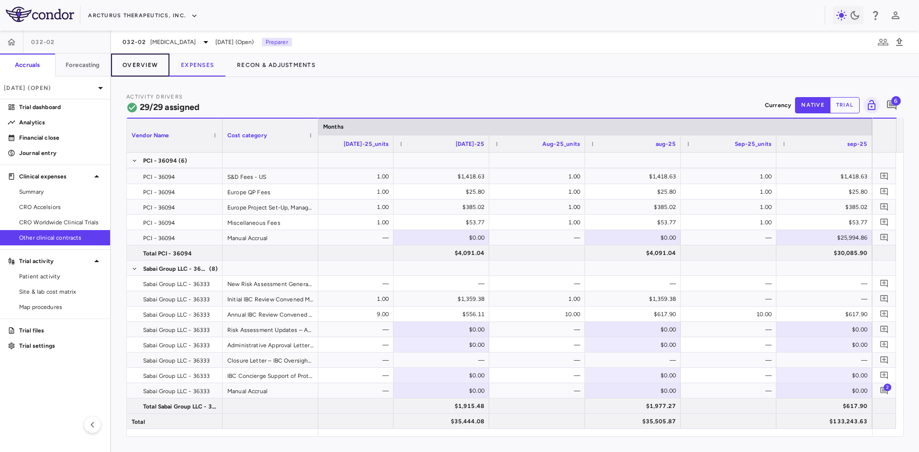
click at [147, 68] on button "Overview" at bounding box center [140, 65] width 58 height 23
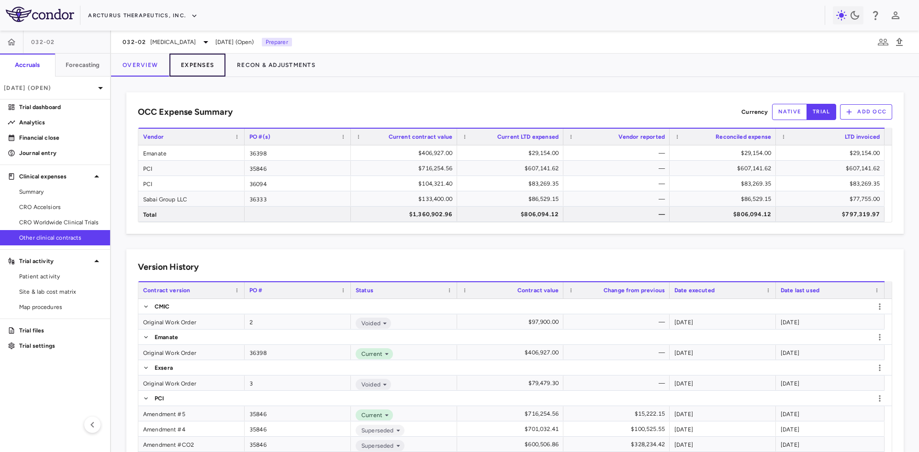
click at [205, 60] on button "Expenses" at bounding box center [197, 65] width 56 height 23
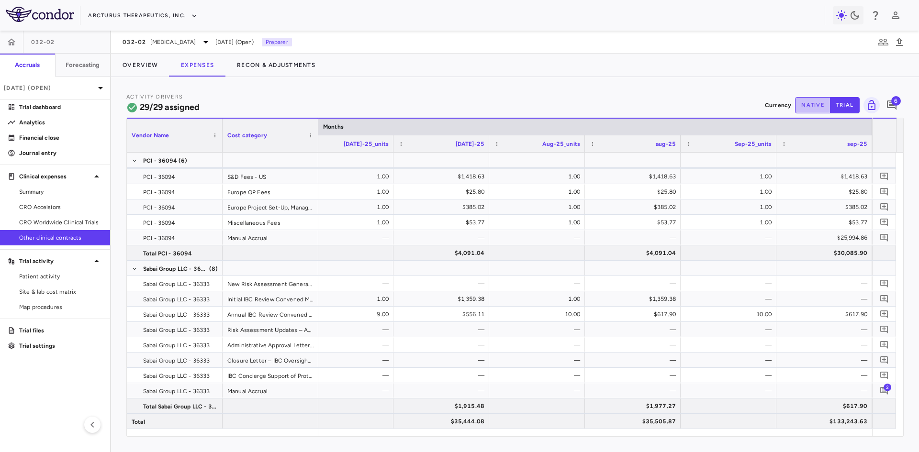
click at [817, 104] on button "native" at bounding box center [812, 105] width 35 height 16
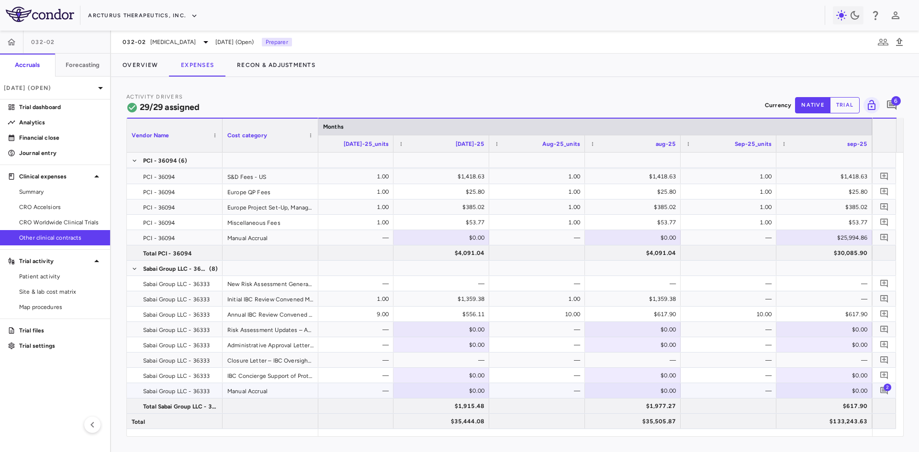
click at [446, 390] on div "$0.00" at bounding box center [443, 391] width 82 height 15
type input "********"
click at [633, 391] on div "$0.00" at bounding box center [635, 391] width 82 height 15
type input "********"
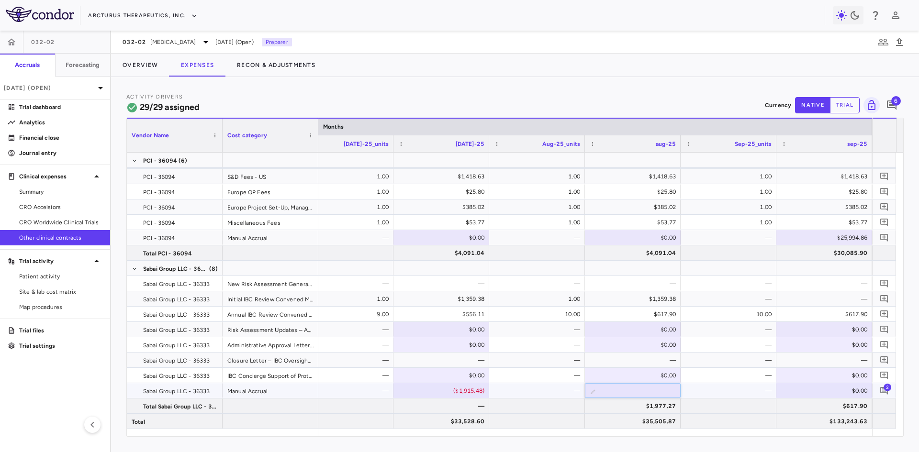
click at [712, 389] on div "—" at bounding box center [730, 391] width 82 height 15
click at [831, 394] on div "$0.00" at bounding box center [826, 391] width 82 height 15
type input "******"
click at [825, 406] on div "$617.90" at bounding box center [826, 406] width 82 height 15
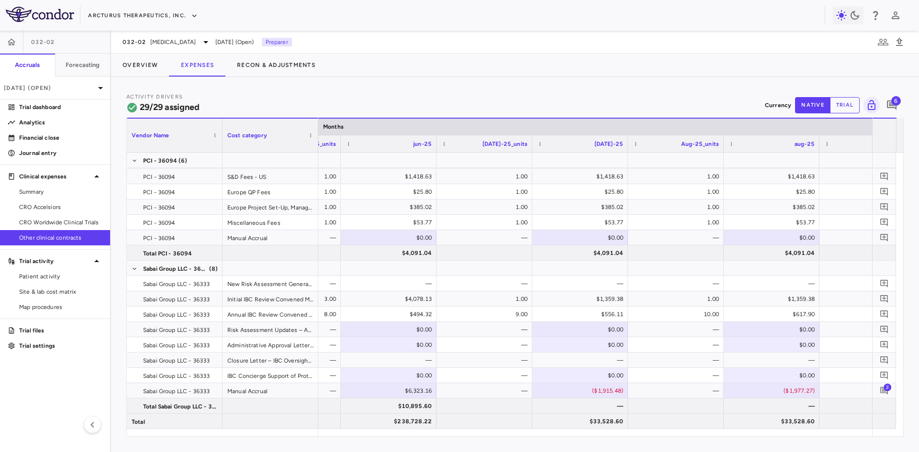
scroll to position [0, 3157]
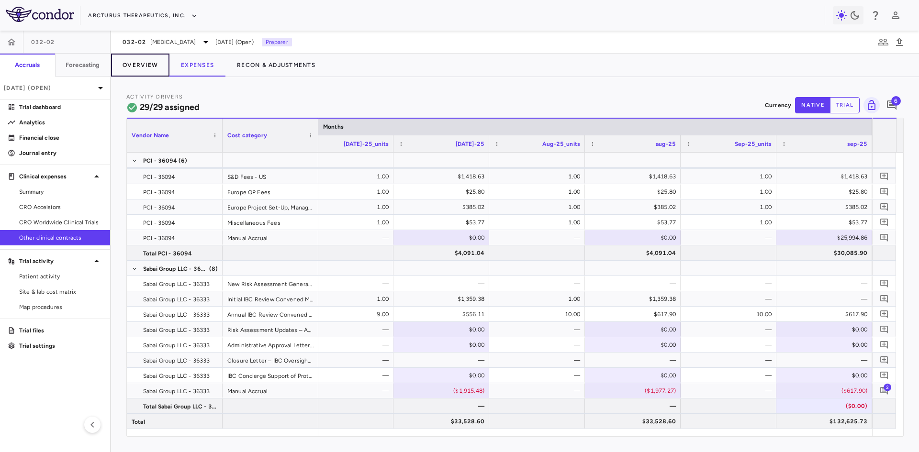
click at [136, 70] on button "Overview" at bounding box center [140, 65] width 58 height 23
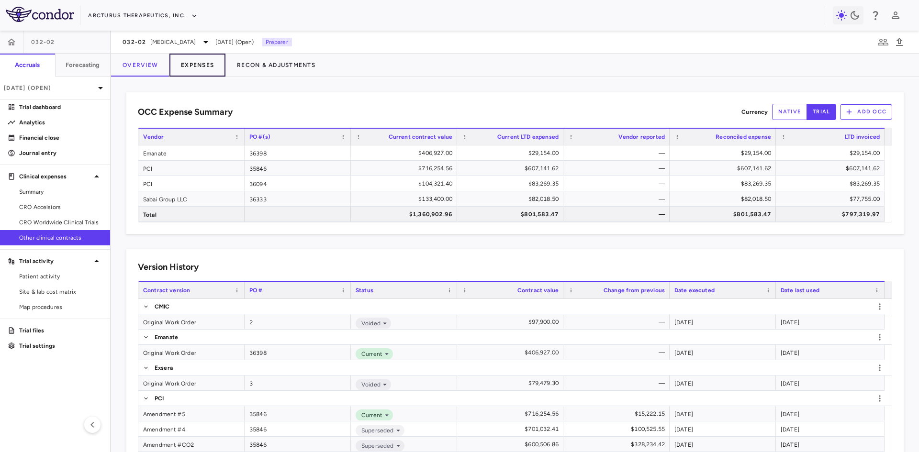
click at [204, 68] on button "Expenses" at bounding box center [197, 65] width 56 height 23
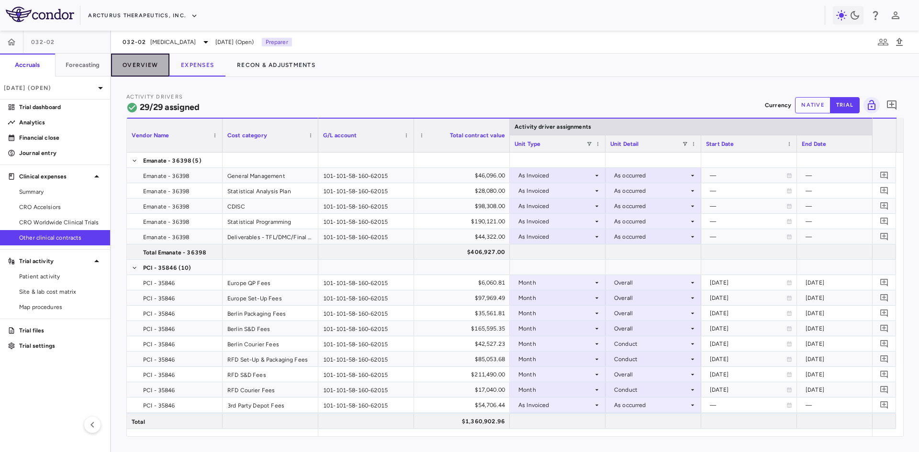
click at [142, 62] on button "Overview" at bounding box center [140, 65] width 58 height 23
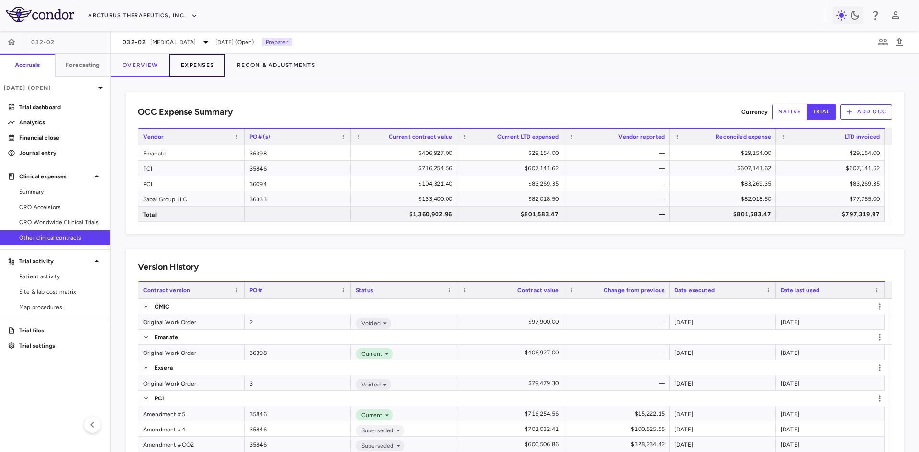
click at [193, 58] on button "Expenses" at bounding box center [197, 65] width 56 height 23
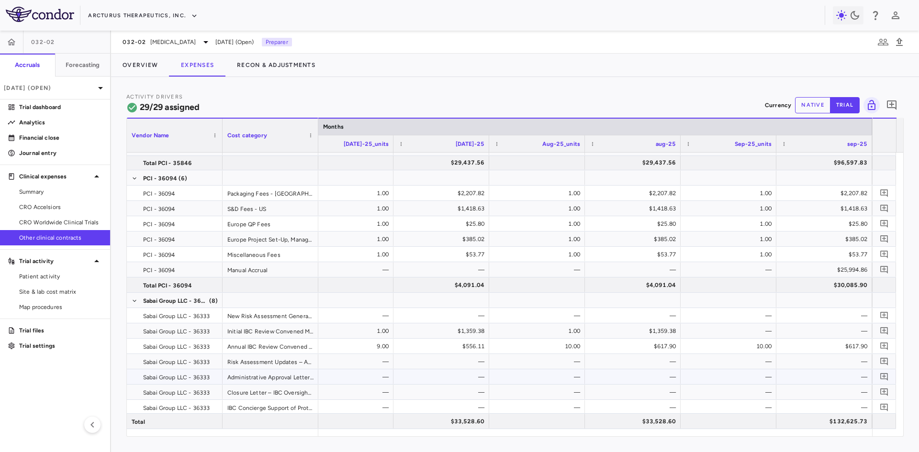
scroll to position [305, 0]
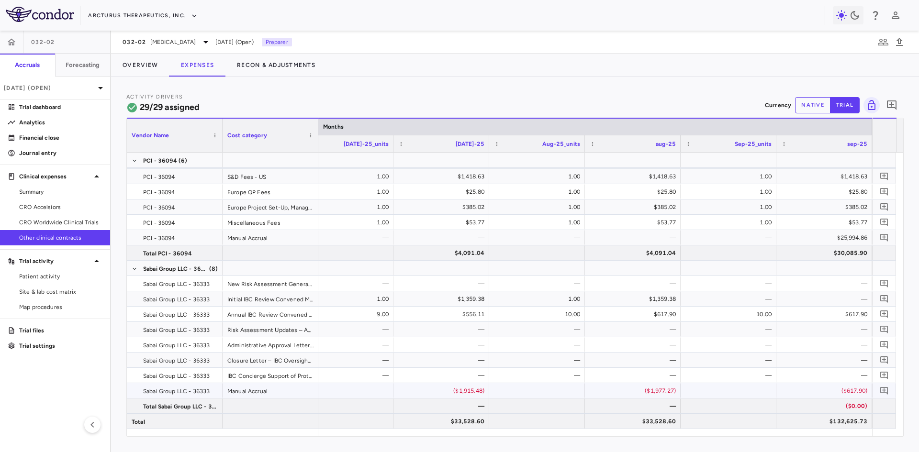
drag, startPoint x: 845, startPoint y: 388, endPoint x: 801, endPoint y: 226, distance: 168.2
click at [845, 388] on div "($617.90)" at bounding box center [826, 391] width 82 height 15
click at [813, 102] on button "native" at bounding box center [812, 105] width 35 height 16
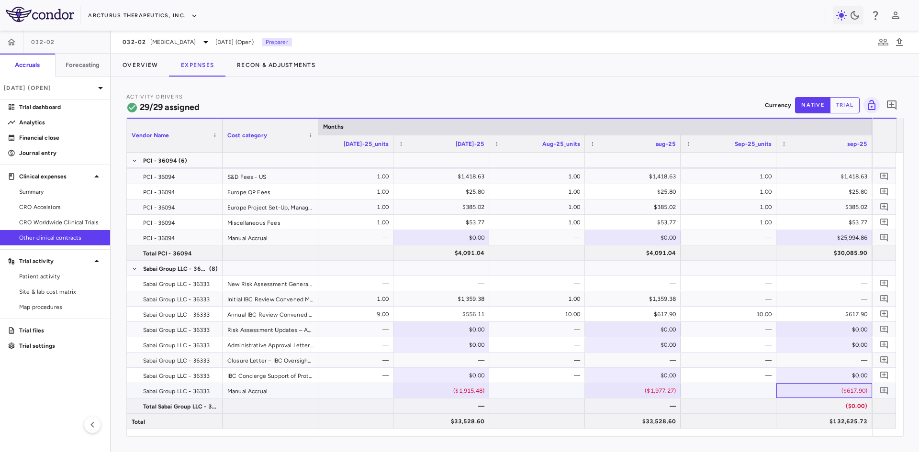
click at [834, 393] on div "($617.90)" at bounding box center [826, 391] width 82 height 15
drag, startPoint x: 824, startPoint y: 393, endPoint x: 911, endPoint y: 397, distance: 86.7
click at [911, 397] on div "Activity Drivers 29/29 assigned Currency native trial 0 Vendor Name Drag here t…" at bounding box center [515, 264] width 808 height 375
type input "*******"
click at [836, 416] on div "$132,625.73" at bounding box center [826, 421] width 82 height 15
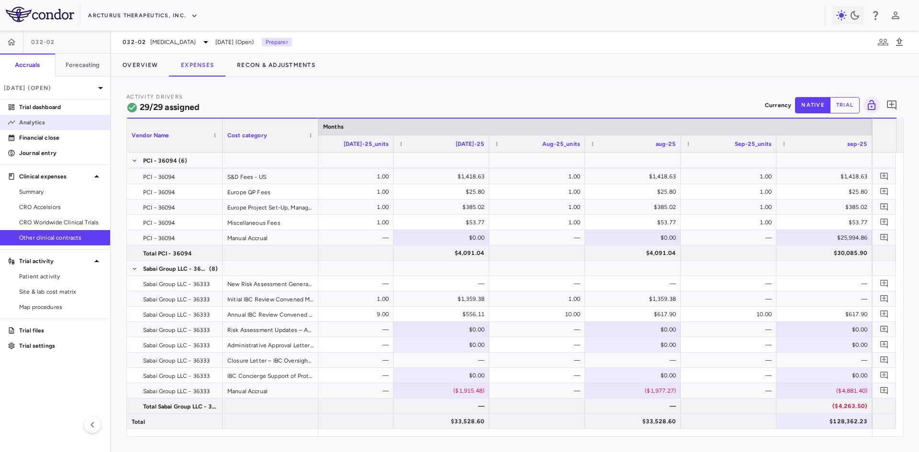
click at [57, 119] on p "Analytics" at bounding box center [60, 122] width 83 height 9
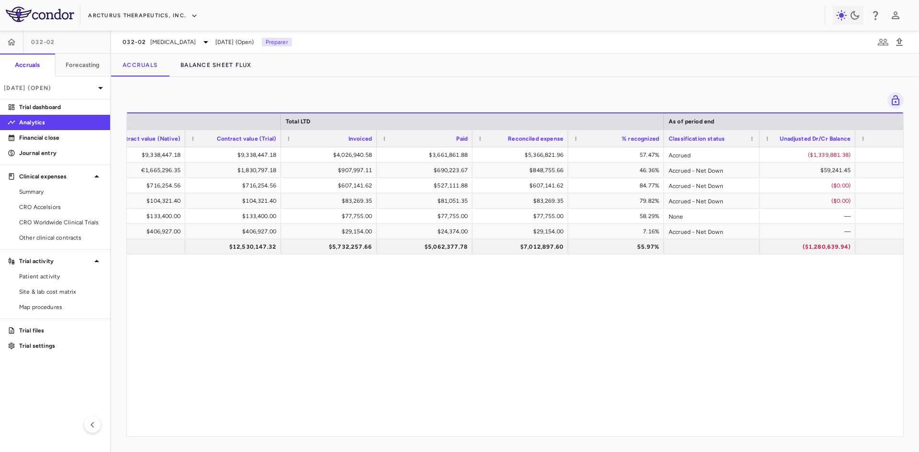
scroll to position [0, 577]
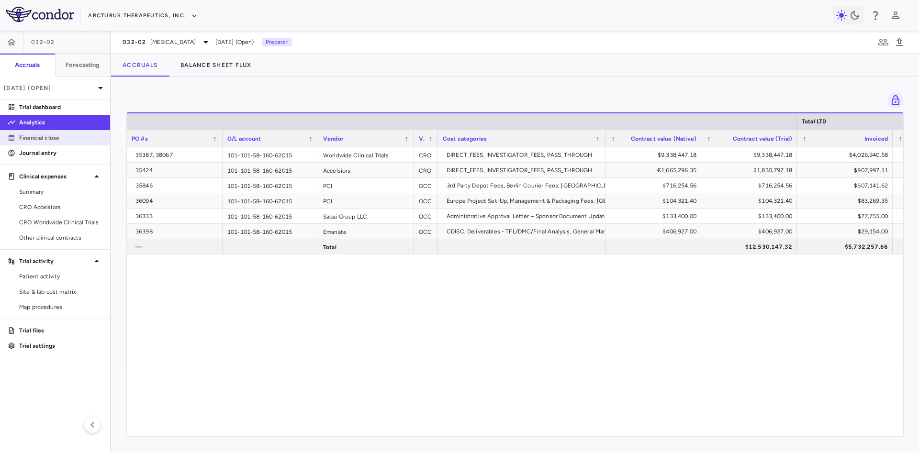
click at [56, 138] on p "Financial close" at bounding box center [60, 138] width 83 height 9
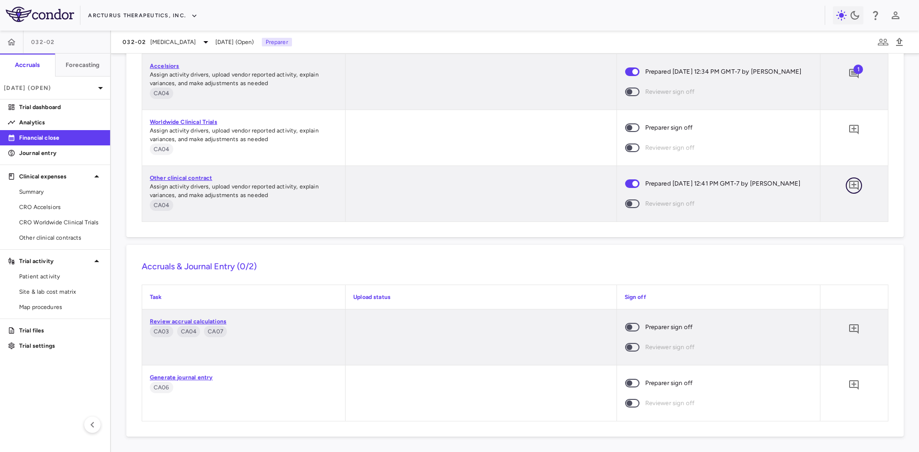
click at [849, 184] on icon "Add comment" at bounding box center [854, 186] width 10 height 10
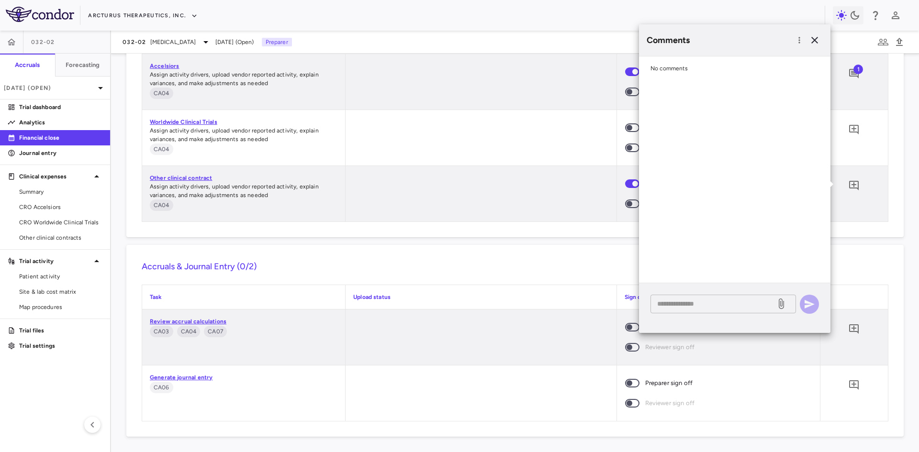
click at [726, 308] on textarea at bounding box center [713, 304] width 112 height 11
type textarea "**********"
click at [810, 300] on icon "button" at bounding box center [809, 304] width 11 height 11
click at [815, 39] on icon "button" at bounding box center [815, 40] width 7 height 7
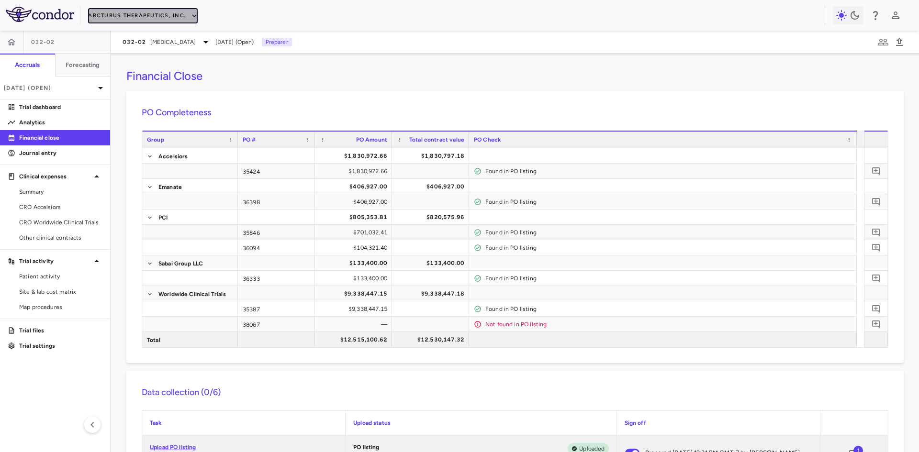
click at [154, 12] on button "Arcturus Therapeutics, Inc." at bounding box center [143, 15] width 110 height 15
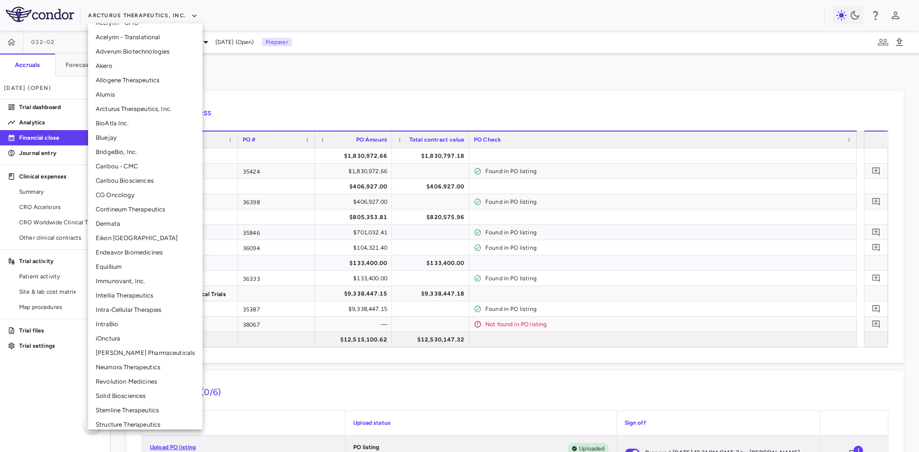
scroll to position [96, 0]
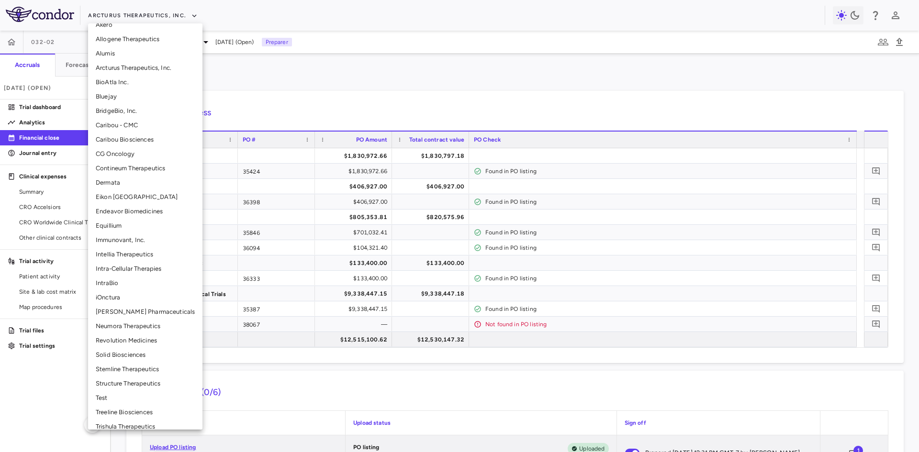
click at [124, 384] on li "Structure Therapeutics" at bounding box center [145, 384] width 114 height 14
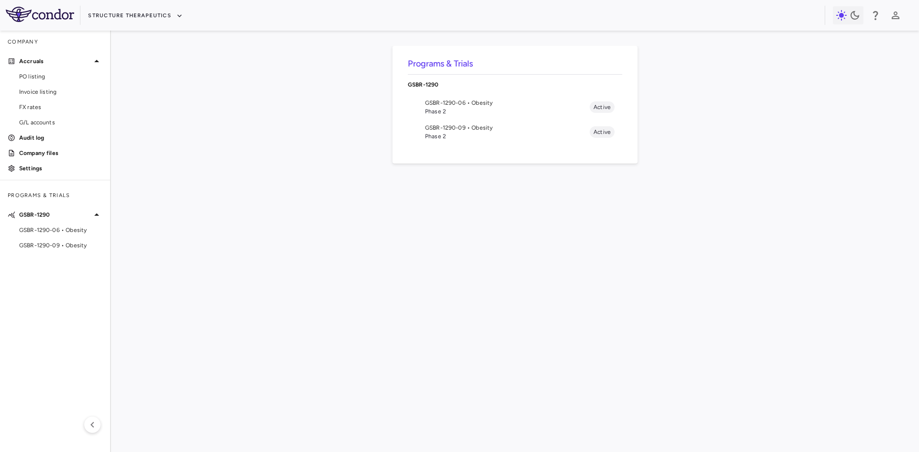
click at [476, 108] on span "Phase 2" at bounding box center [507, 111] width 165 height 9
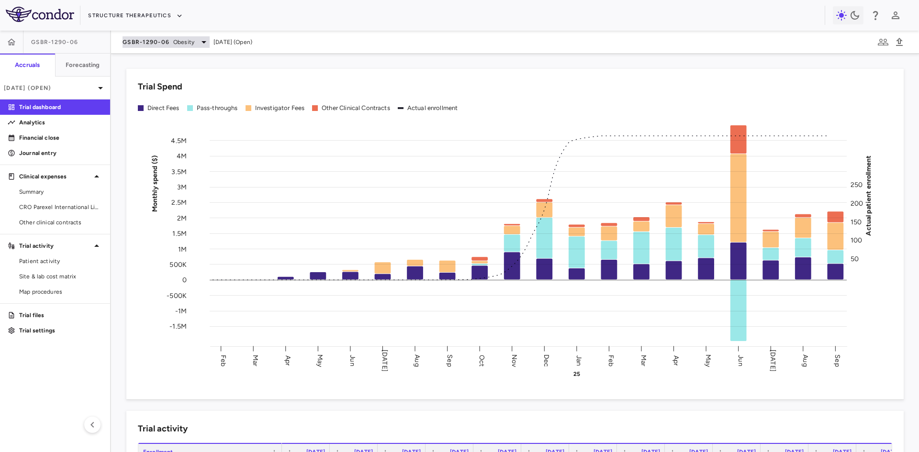
click at [192, 45] on span "Obesity" at bounding box center [183, 42] width 21 height 9
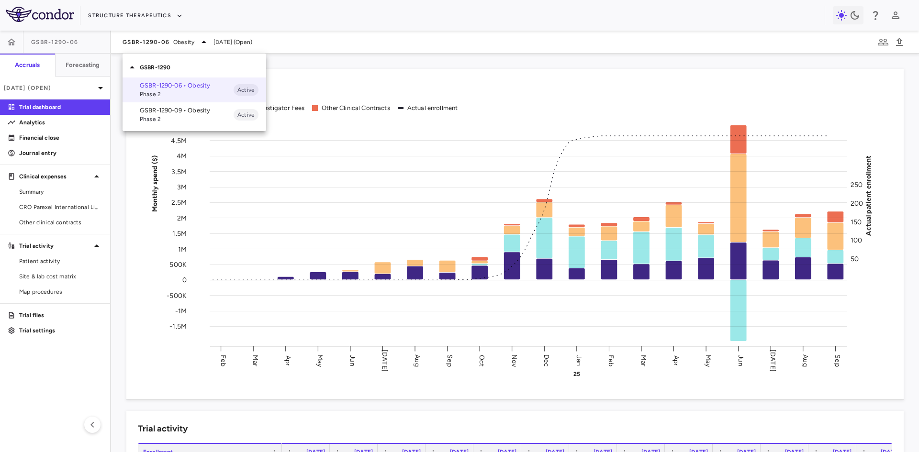
click at [169, 110] on p "GSBR-1290-09 • Obesity" at bounding box center [187, 110] width 94 height 9
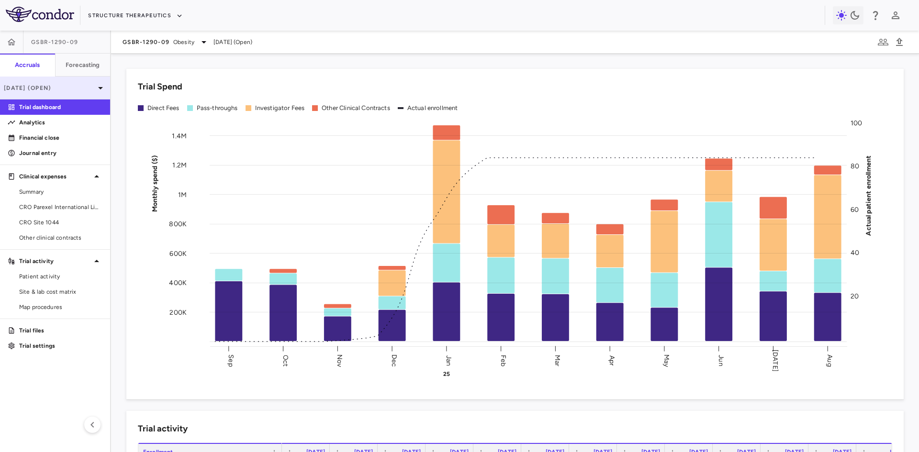
click at [56, 81] on div "[DATE] (Open)" at bounding box center [55, 88] width 110 height 23
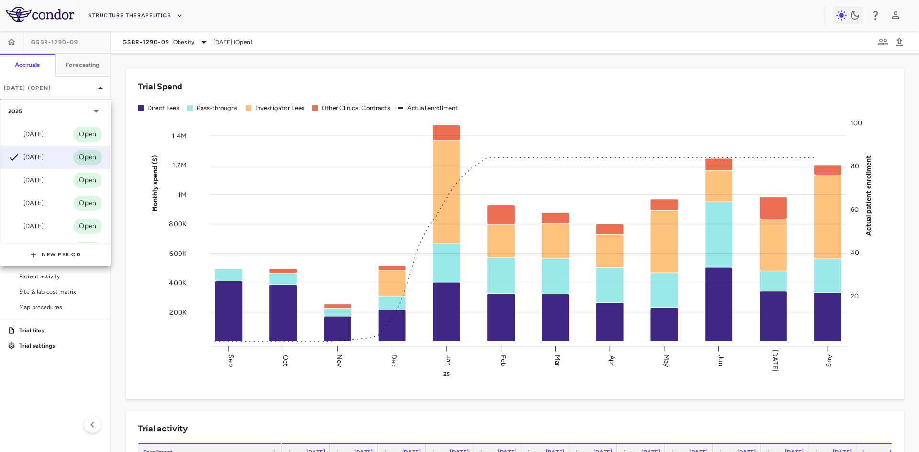
click at [40, 134] on div "[DATE]" at bounding box center [25, 134] width 35 height 11
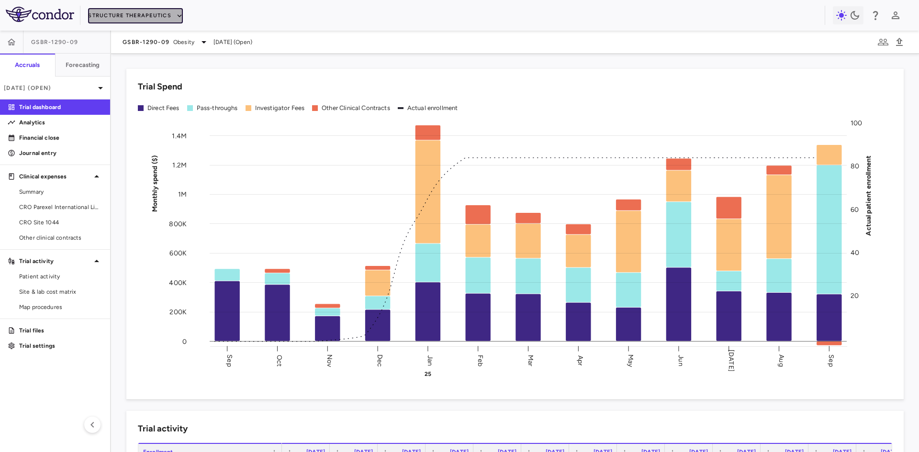
click at [124, 20] on button "Structure Therapeutics" at bounding box center [135, 15] width 95 height 15
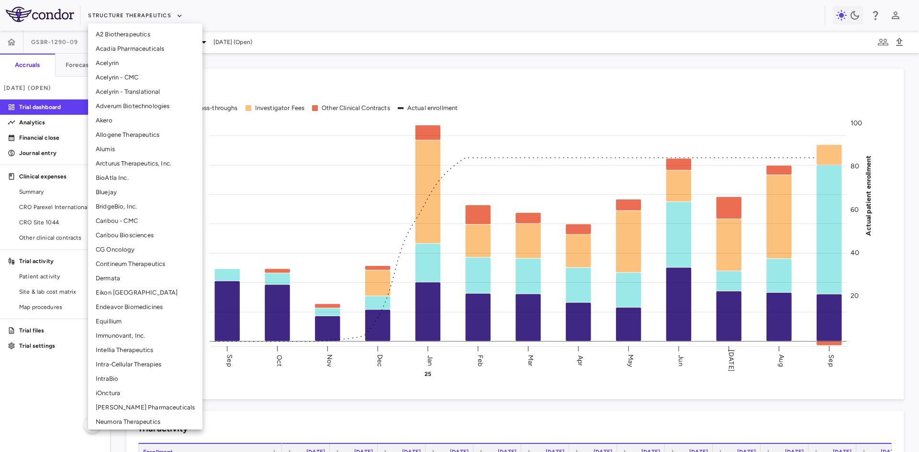
click at [128, 161] on li "Arcturus Therapeutics, Inc." at bounding box center [145, 164] width 114 height 14
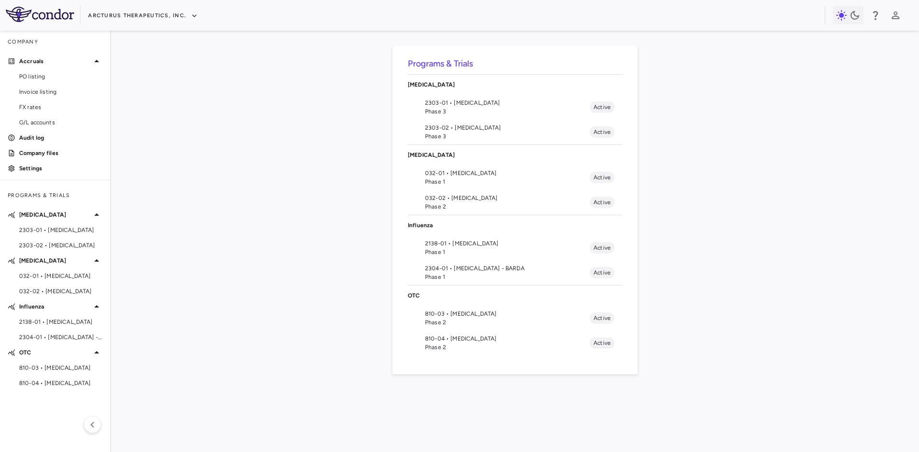
click at [512, 198] on span "032-02 • [MEDICAL_DATA]" at bounding box center [507, 198] width 165 height 9
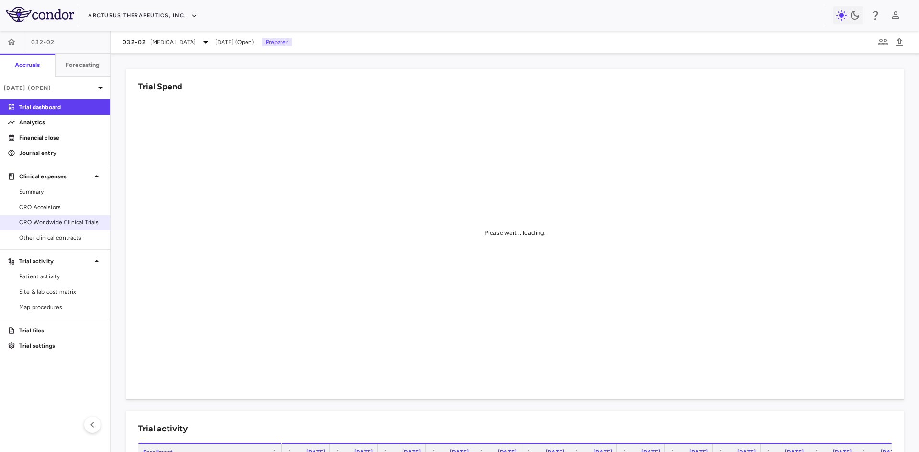
click at [56, 221] on span "CRO Worldwide Clinical Trials" at bounding box center [60, 222] width 83 height 9
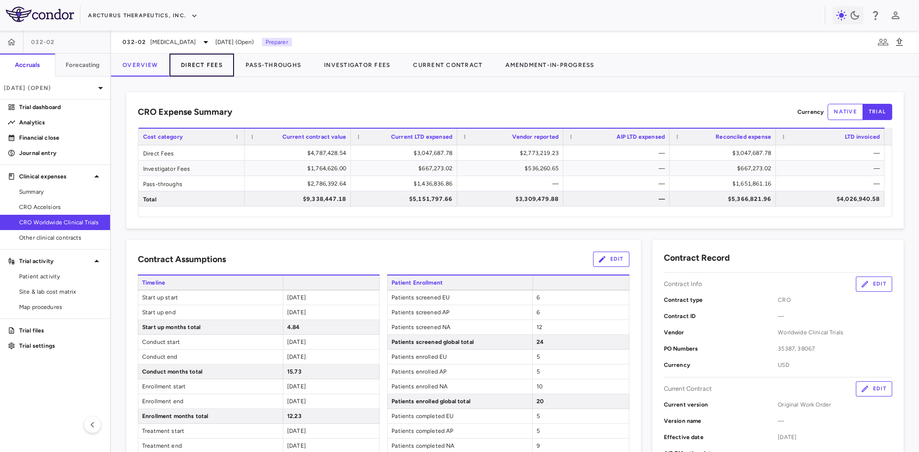
click at [204, 65] on button "Direct Fees" at bounding box center [201, 65] width 65 height 23
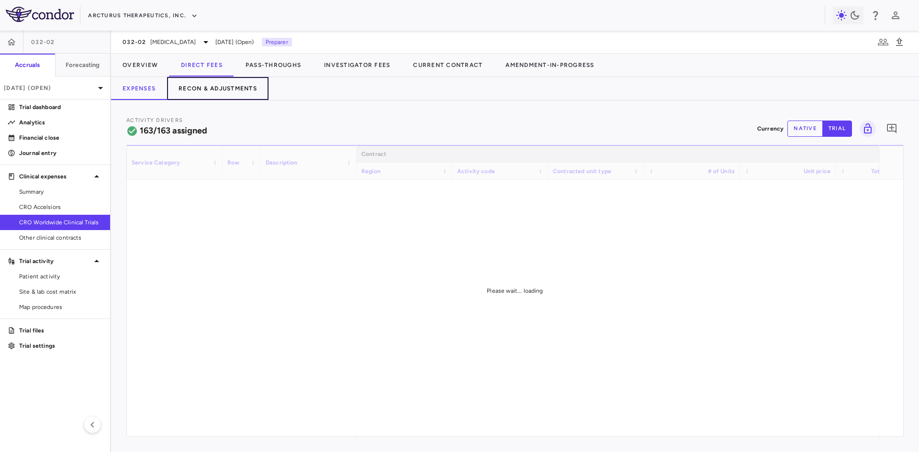
click at [233, 85] on button "Recon & Adjustments" at bounding box center [218, 88] width 102 height 23
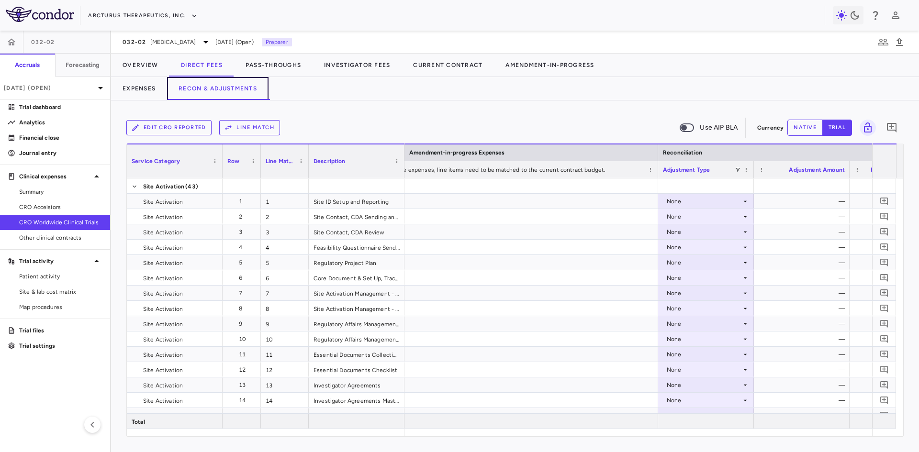
scroll to position [0, 1622]
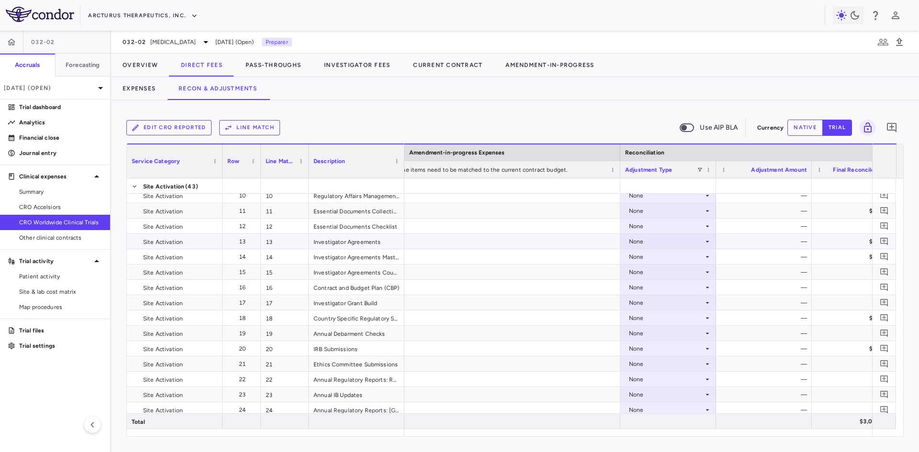
click at [657, 242] on div "None" at bounding box center [666, 241] width 75 height 15
click at [657, 273] on div "CRO Reported" at bounding box center [662, 275] width 45 height 9
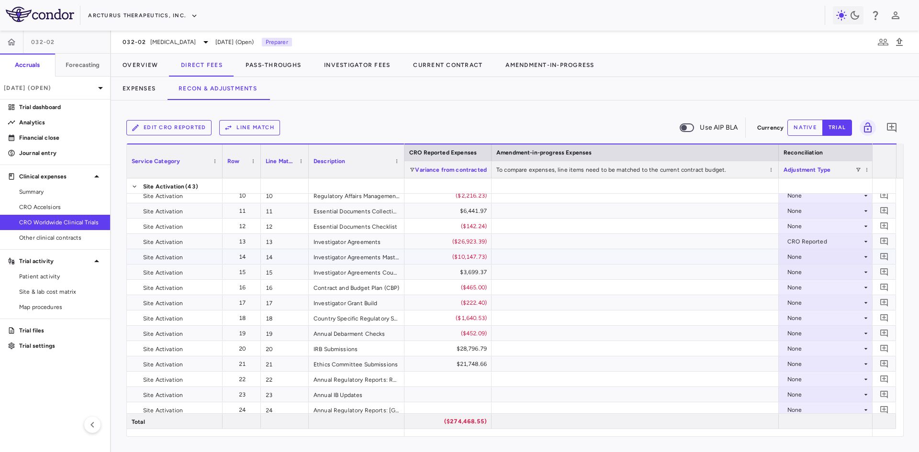
click at [803, 256] on div "None" at bounding box center [825, 256] width 75 height 15
click at [817, 291] on div "CRO Reported" at bounding box center [821, 290] width 45 height 9
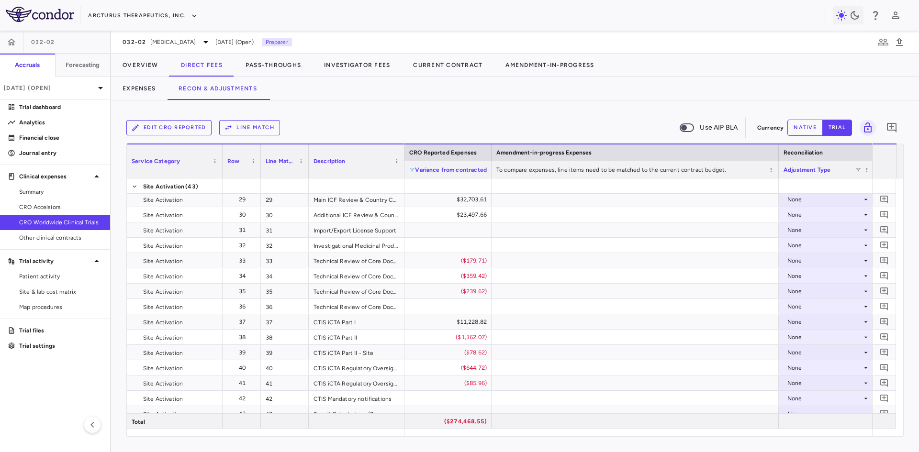
click at [411, 169] on span at bounding box center [412, 170] width 6 height 6
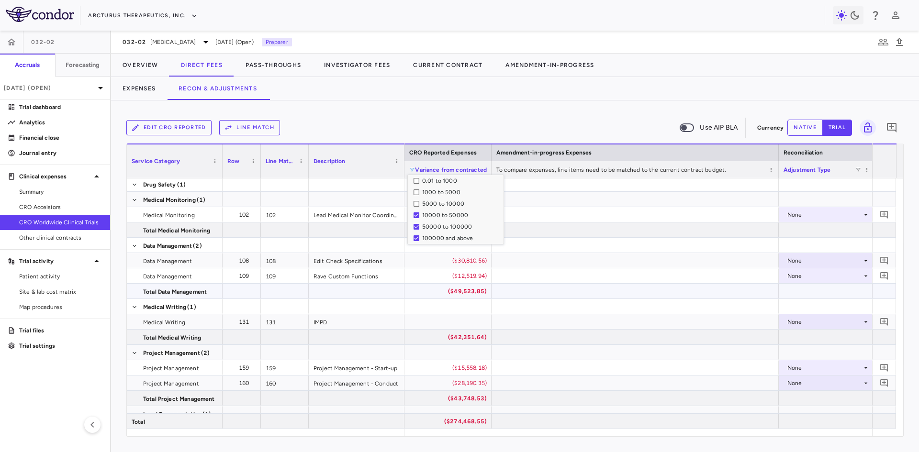
click at [632, 294] on div at bounding box center [635, 291] width 287 height 15
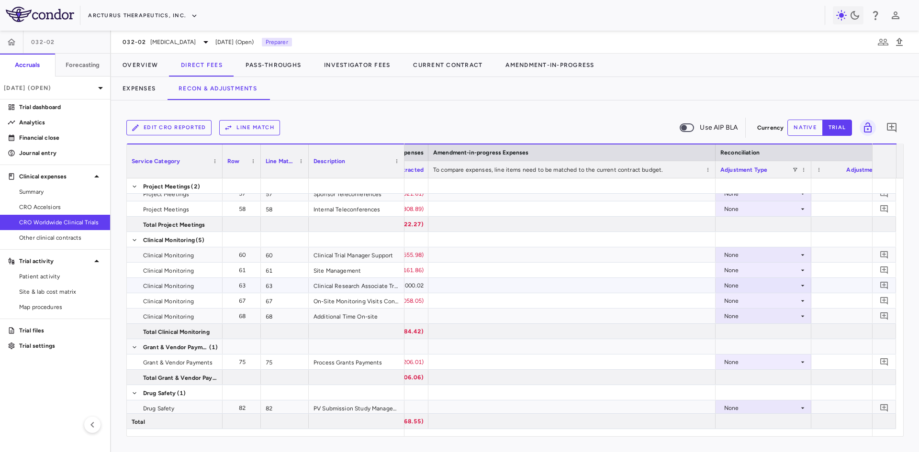
click at [733, 285] on div "None" at bounding box center [761, 285] width 75 height 15
click at [761, 319] on div "CRO Reported" at bounding box center [757, 319] width 45 height 9
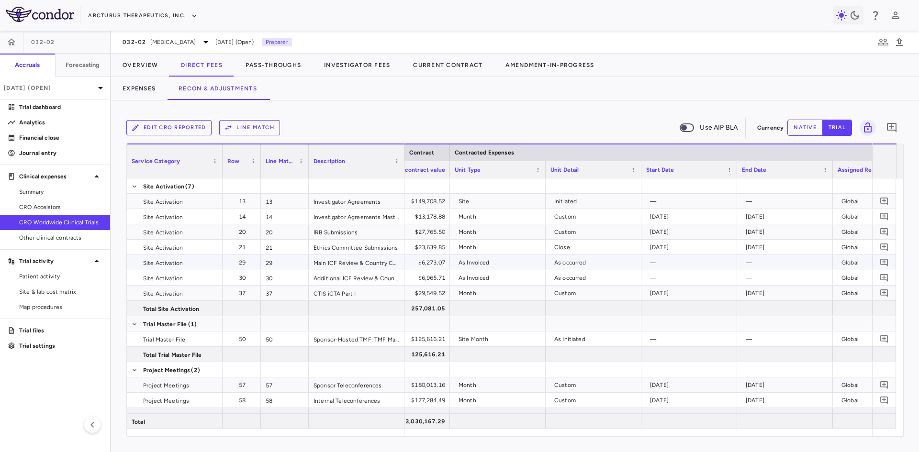
click at [488, 264] on div "As Invoiced" at bounding box center [500, 262] width 82 height 15
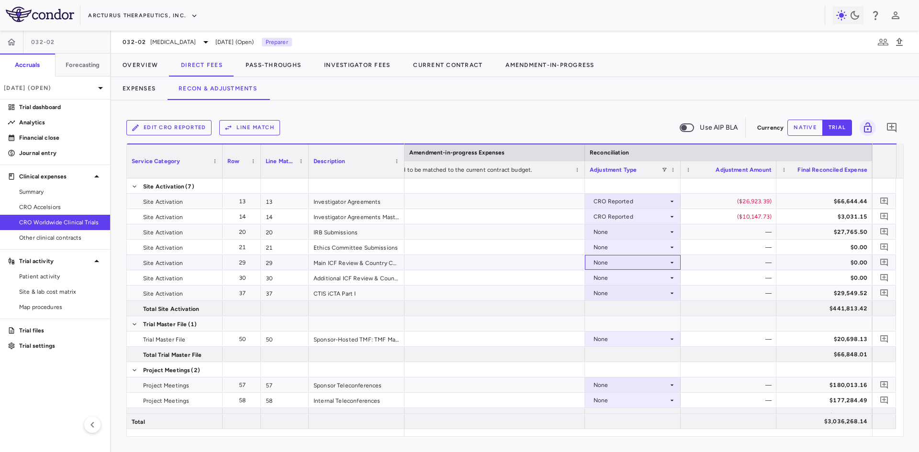
click at [664, 265] on div "None" at bounding box center [631, 262] width 75 height 15
click at [636, 294] on div "CRO Reported" at bounding box center [627, 296] width 45 height 9
click at [644, 280] on div "None" at bounding box center [631, 278] width 75 height 15
click at [635, 313] on div "CRO Reported" at bounding box center [627, 311] width 45 height 9
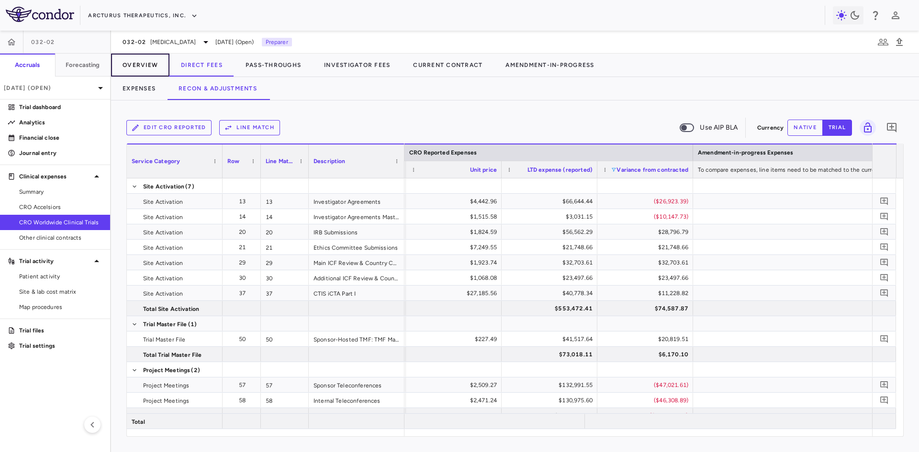
click at [154, 63] on button "Overview" at bounding box center [140, 65] width 58 height 23
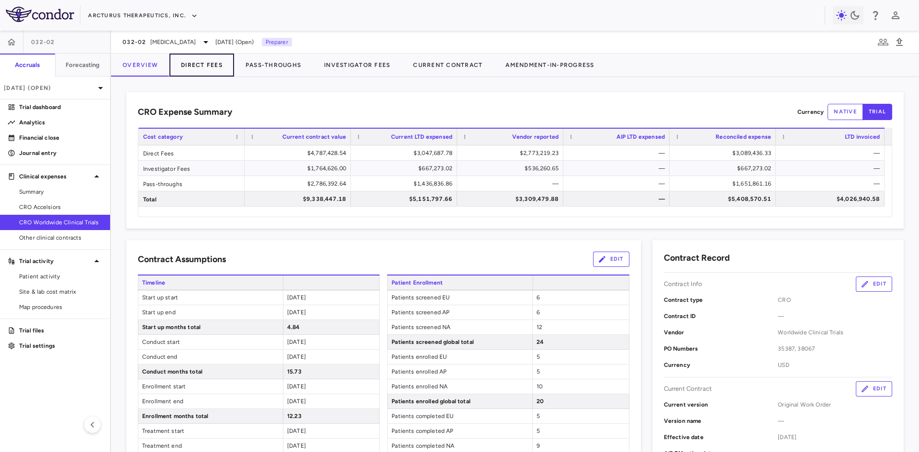
drag, startPoint x: 196, startPoint y: 59, endPoint x: 205, endPoint y: 75, distance: 18.2
click at [196, 59] on button "Direct Fees" at bounding box center [201, 65] width 65 height 23
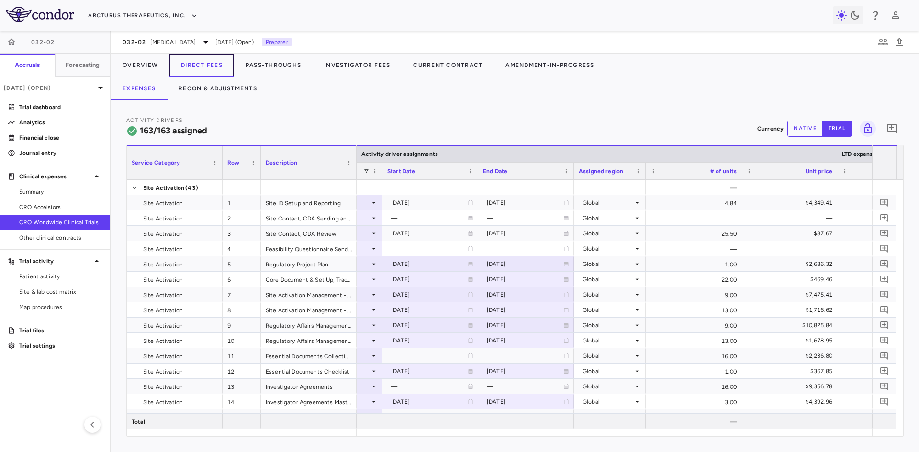
scroll to position [0, 875]
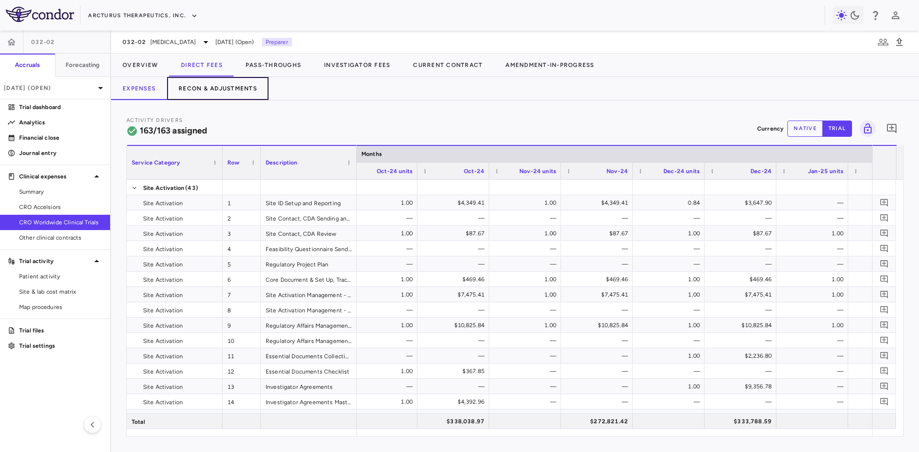
click at [250, 87] on button "Recon & Adjustments" at bounding box center [218, 88] width 102 height 23
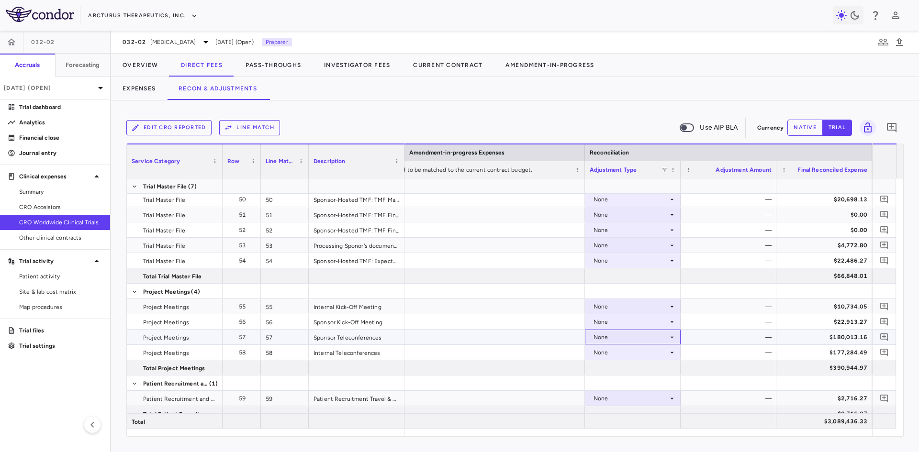
click at [634, 339] on div "None" at bounding box center [631, 337] width 75 height 15
click at [630, 369] on div "CRO Reported" at bounding box center [627, 370] width 45 height 9
click at [634, 354] on div "None" at bounding box center [631, 352] width 75 height 15
click at [646, 350] on div "None" at bounding box center [631, 352] width 75 height 15
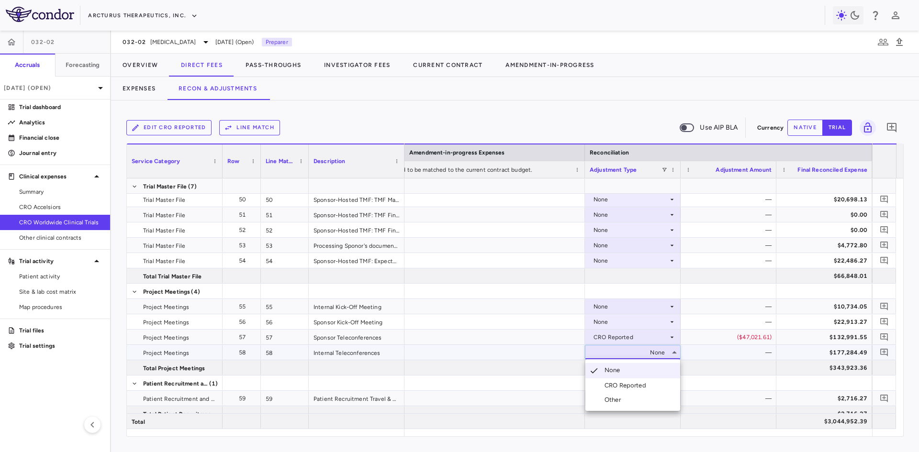
click at [648, 381] on li "CRO Reported" at bounding box center [633, 386] width 95 height 14
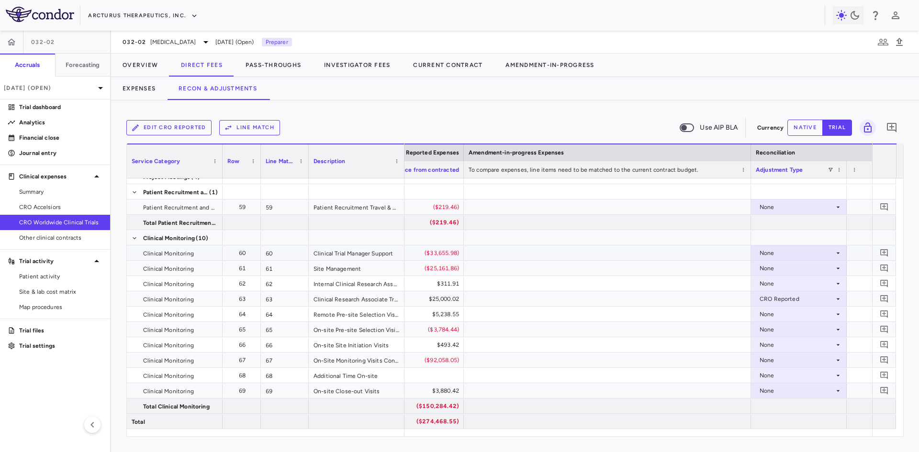
click at [766, 250] on div "None" at bounding box center [797, 253] width 75 height 15
click at [782, 287] on div "CRO Reported" at bounding box center [793, 286] width 45 height 9
click at [777, 276] on div "None" at bounding box center [799, 283] width 96 height 15
click at [780, 271] on div at bounding box center [459, 226] width 919 height 452
click at [785, 270] on div "None" at bounding box center [797, 268] width 75 height 15
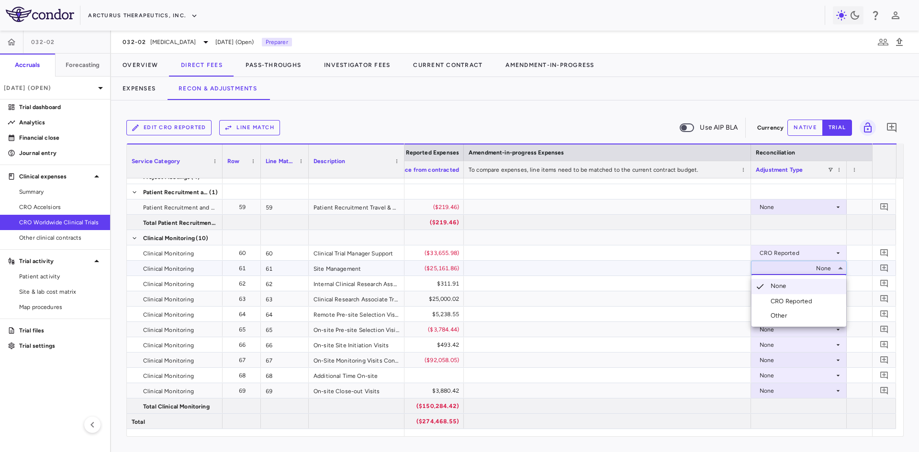
click at [778, 304] on div "CRO Reported" at bounding box center [793, 301] width 45 height 9
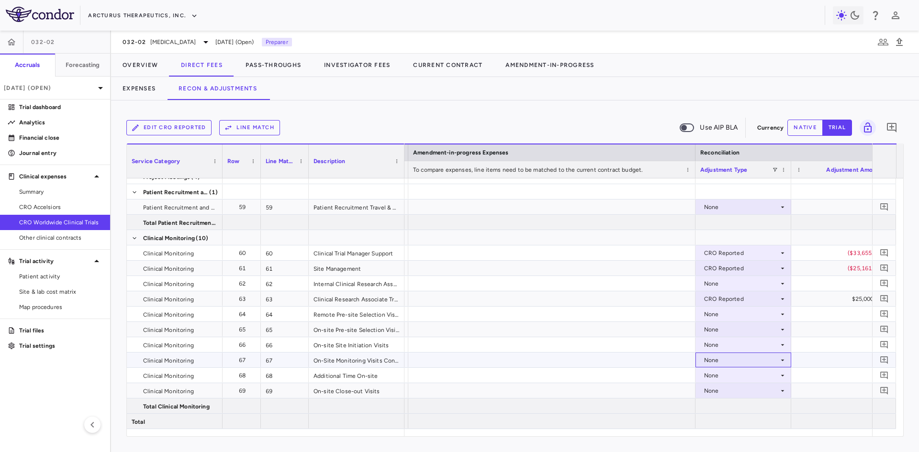
click at [743, 361] on div "None" at bounding box center [741, 360] width 75 height 15
click at [748, 395] on div "CRO Reported" at bounding box center [737, 393] width 45 height 9
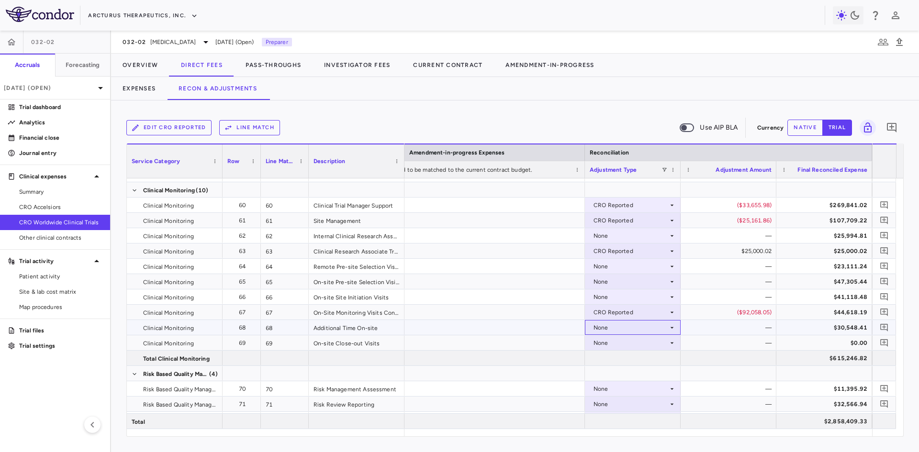
click at [635, 328] on div "None" at bounding box center [631, 327] width 75 height 15
click at [747, 349] on div at bounding box center [459, 226] width 919 height 452
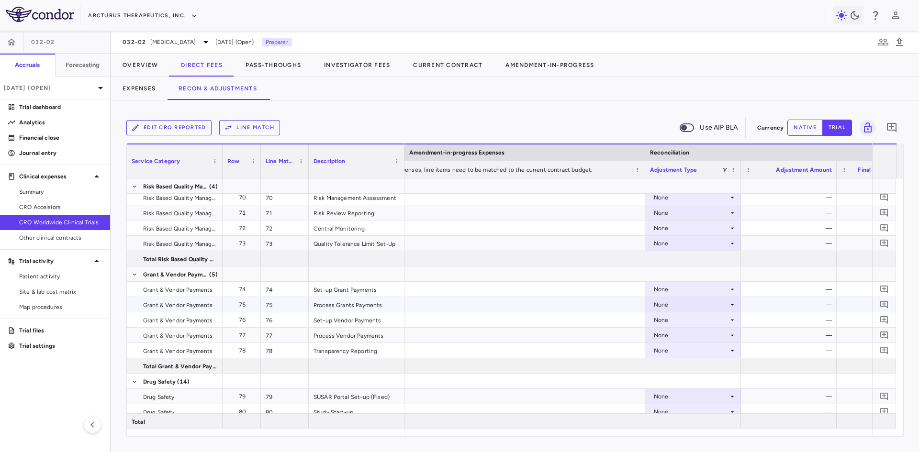
click at [683, 304] on div "None" at bounding box center [691, 304] width 75 height 15
click at [686, 335] on div "CRO Reported" at bounding box center [687, 338] width 45 height 9
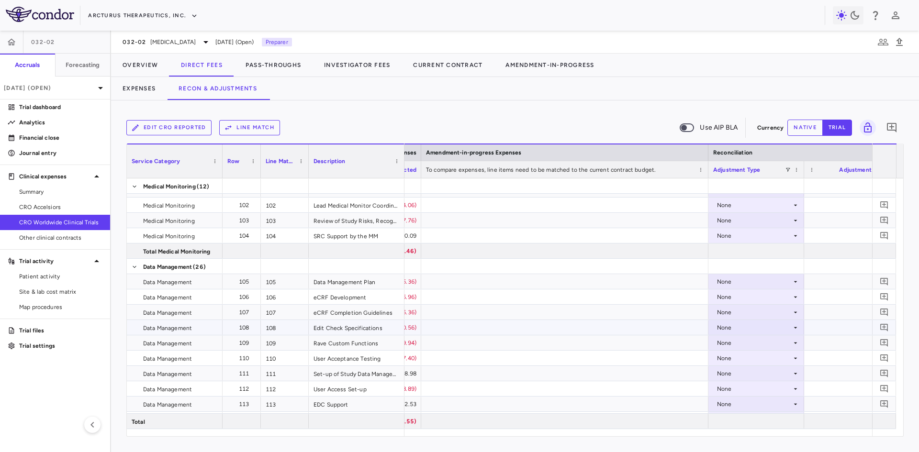
click at [733, 330] on div "None" at bounding box center [754, 327] width 75 height 15
click at [746, 359] on div "CRO Reported" at bounding box center [750, 361] width 45 height 9
click at [744, 347] on div "None" at bounding box center [754, 343] width 75 height 15
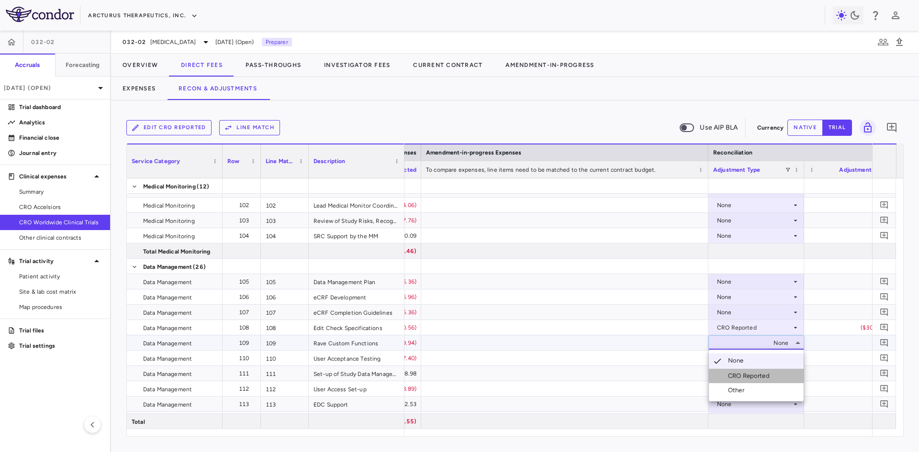
click at [746, 373] on div "CRO Reported" at bounding box center [750, 376] width 45 height 9
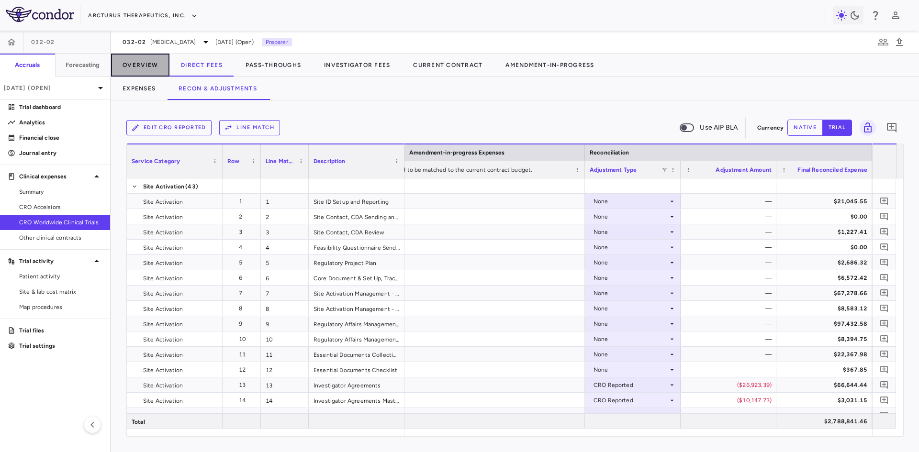
click at [148, 67] on button "Overview" at bounding box center [140, 65] width 58 height 23
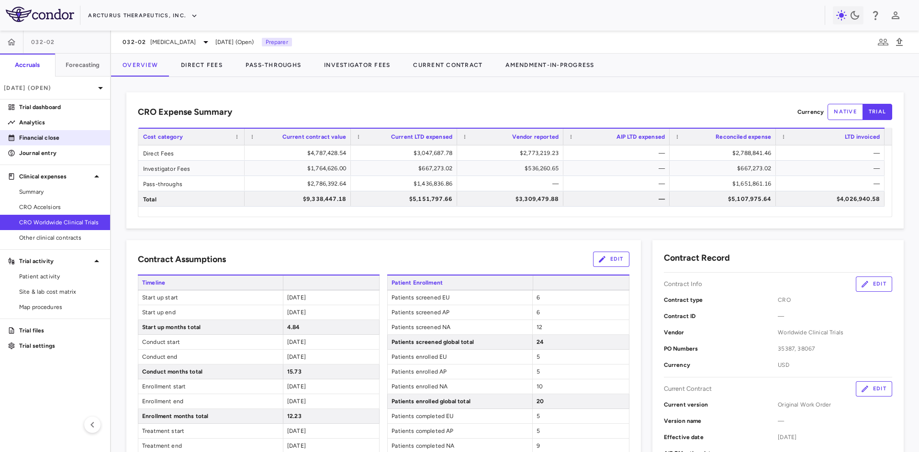
click at [48, 134] on p "Financial close" at bounding box center [60, 138] width 83 height 9
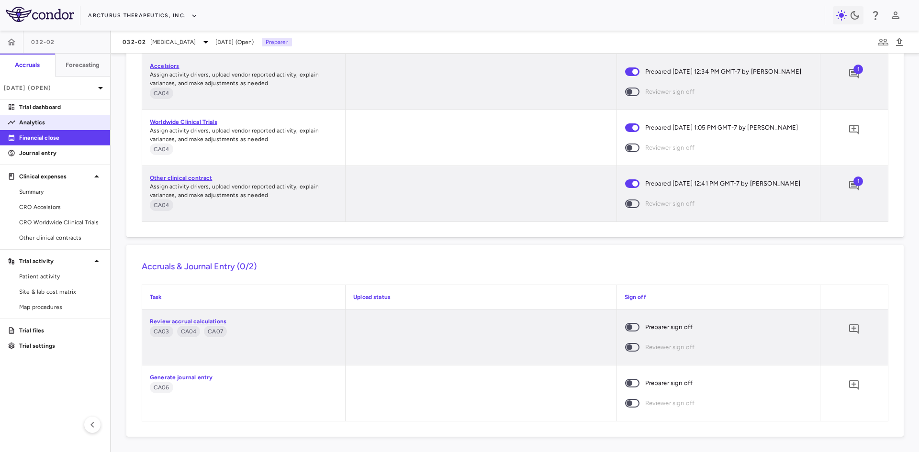
click at [56, 116] on link "Analytics" at bounding box center [55, 122] width 110 height 14
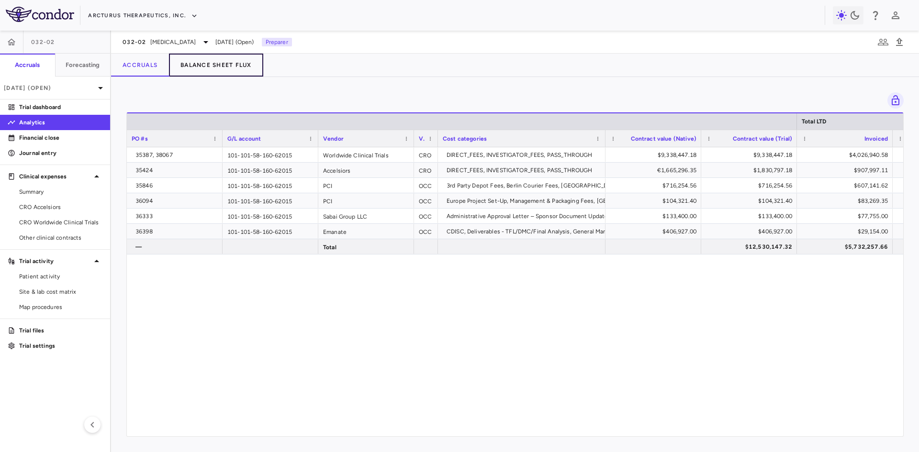
click at [214, 63] on button "Balance Sheet Flux" at bounding box center [216, 65] width 94 height 23
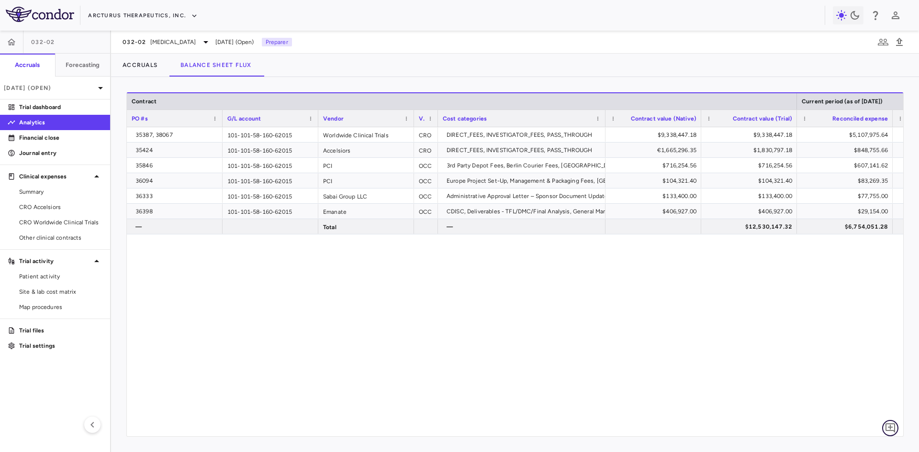
click at [893, 425] on icon "Add comment" at bounding box center [890, 428] width 11 height 11
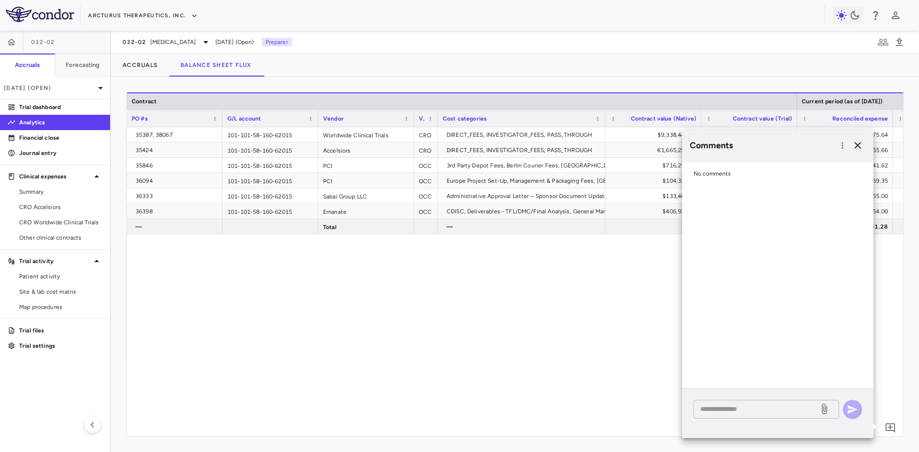
click at [724, 418] on div "* ​" at bounding box center [767, 409] width 146 height 19
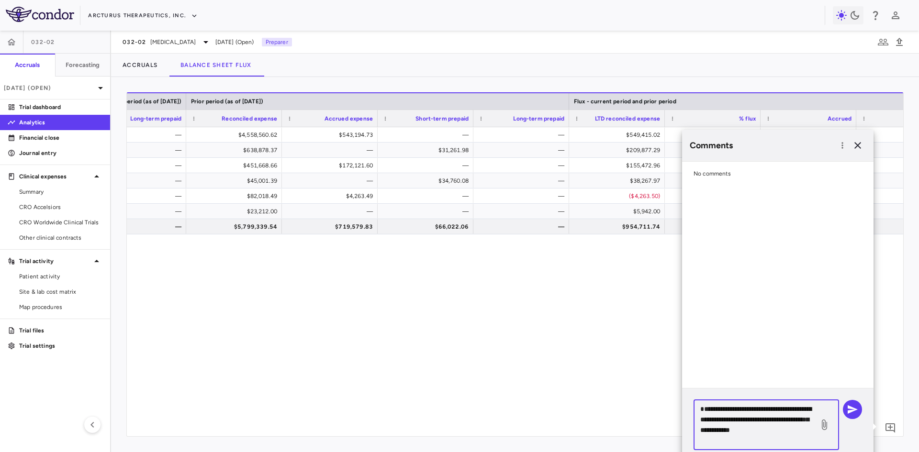
click at [779, 409] on textarea "**********" at bounding box center [756, 425] width 112 height 42
click at [745, 440] on textarea "**********" at bounding box center [756, 425] width 112 height 42
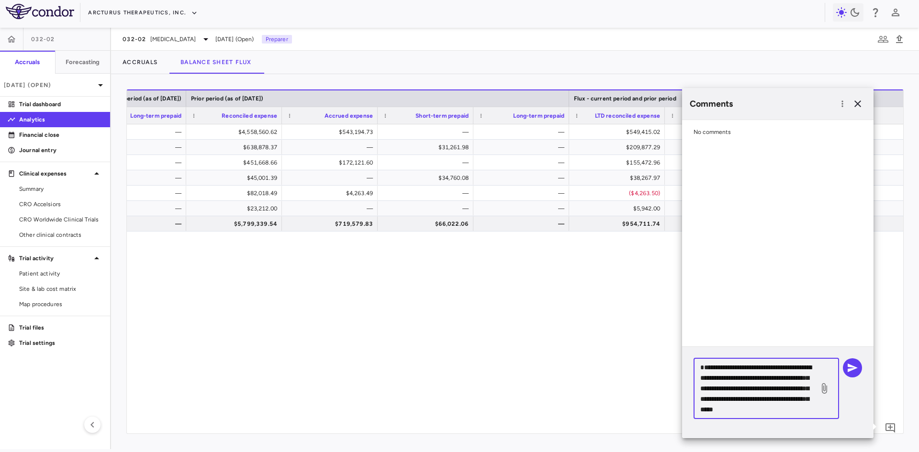
click at [724, 391] on textarea "**********" at bounding box center [756, 388] width 112 height 53
type textarea "**********"
click at [851, 369] on icon "button" at bounding box center [853, 368] width 10 height 9
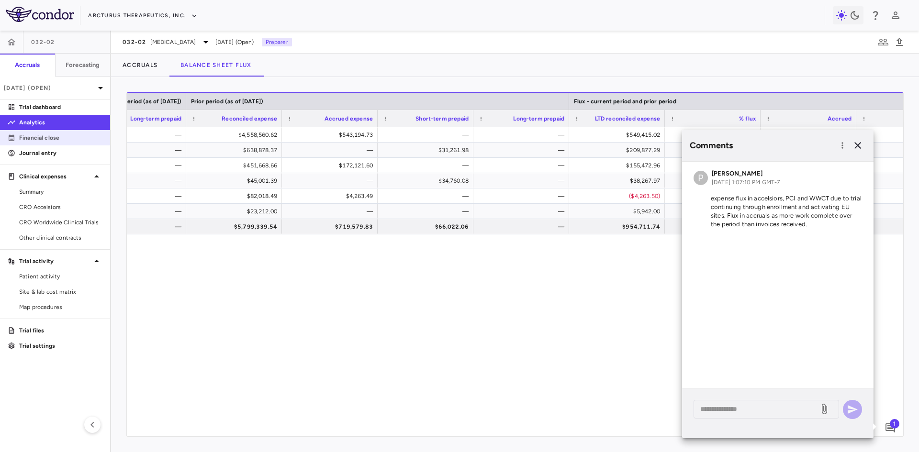
click at [65, 135] on p "Financial close" at bounding box center [60, 138] width 83 height 9
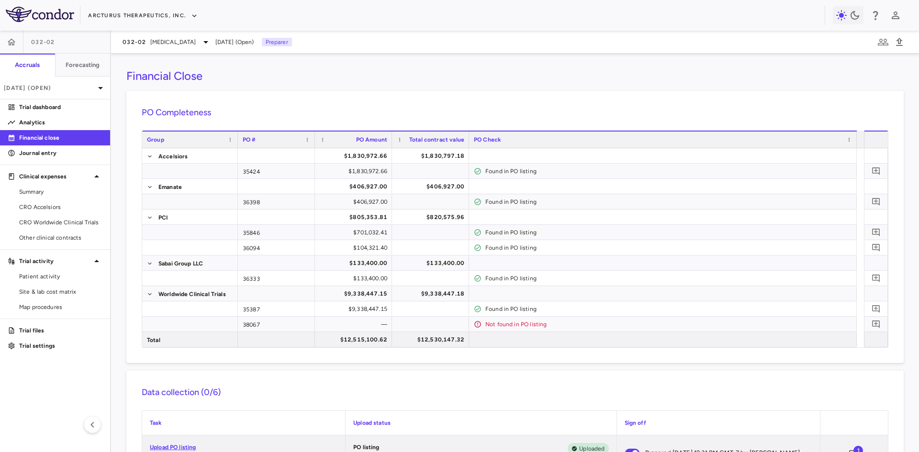
click at [16, 13] on img at bounding box center [40, 14] width 68 height 15
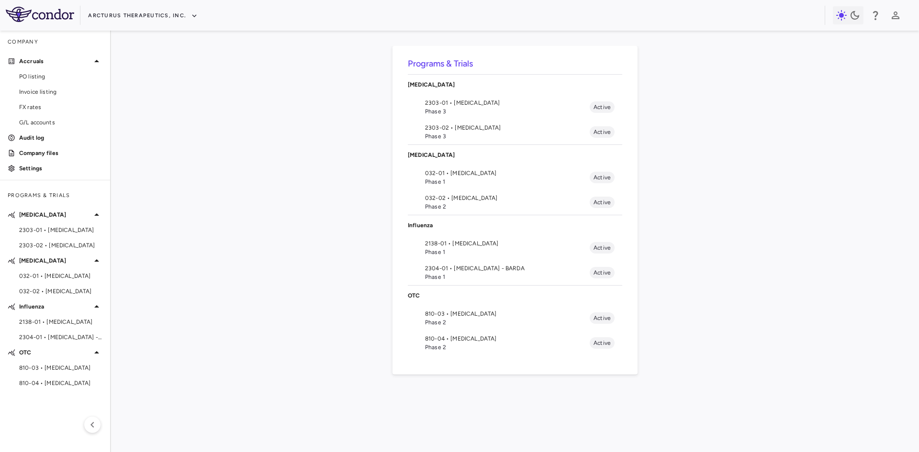
click at [184, 256] on div "Programs & Trials [MEDICAL_DATA] 2303-01 • [MEDICAL_DATA] Phase 3 Active 2303-0…" at bounding box center [515, 241] width 778 height 391
